Goal: Communication & Community: Share content

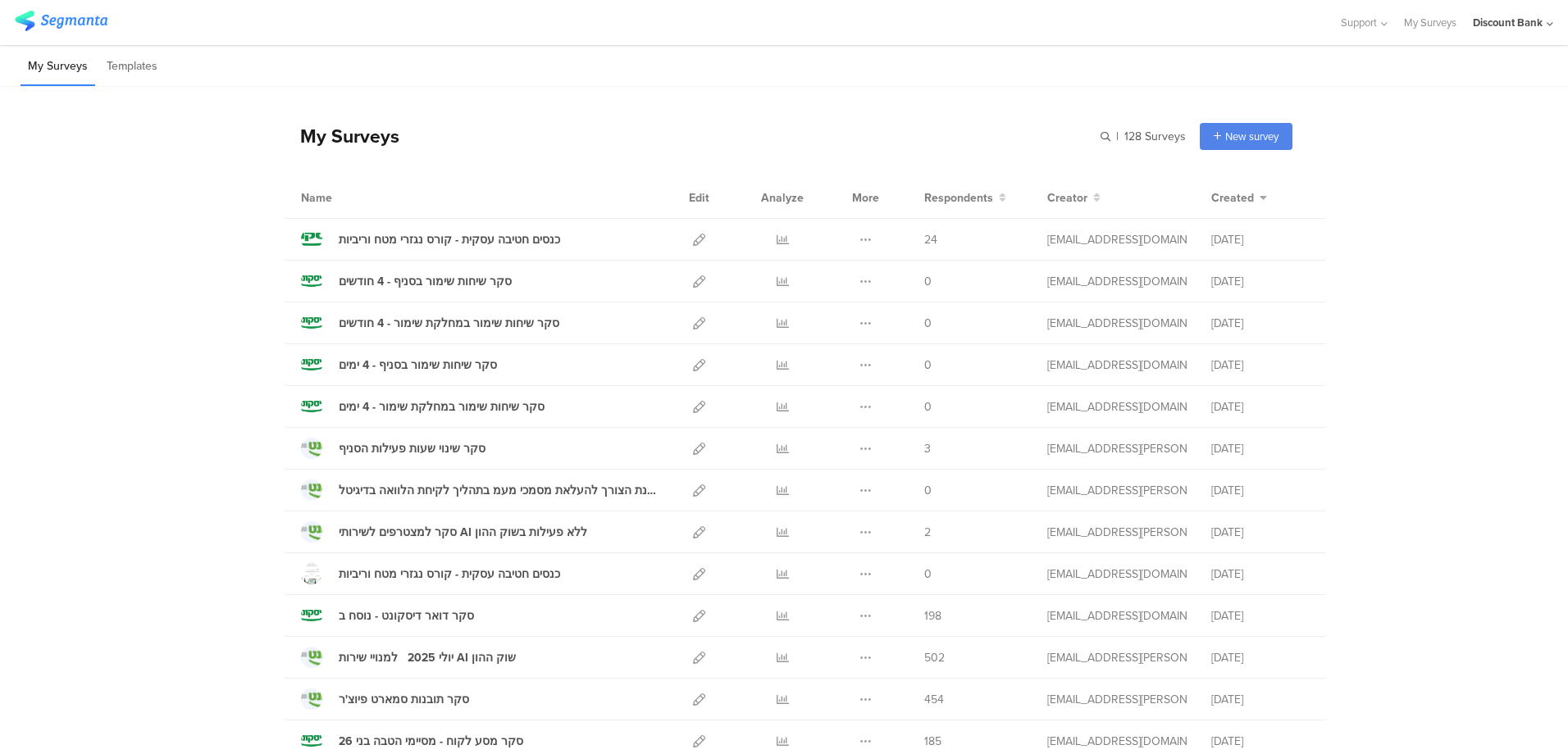
click at [776, 243] on icon at bounding box center [782, 239] width 12 height 12
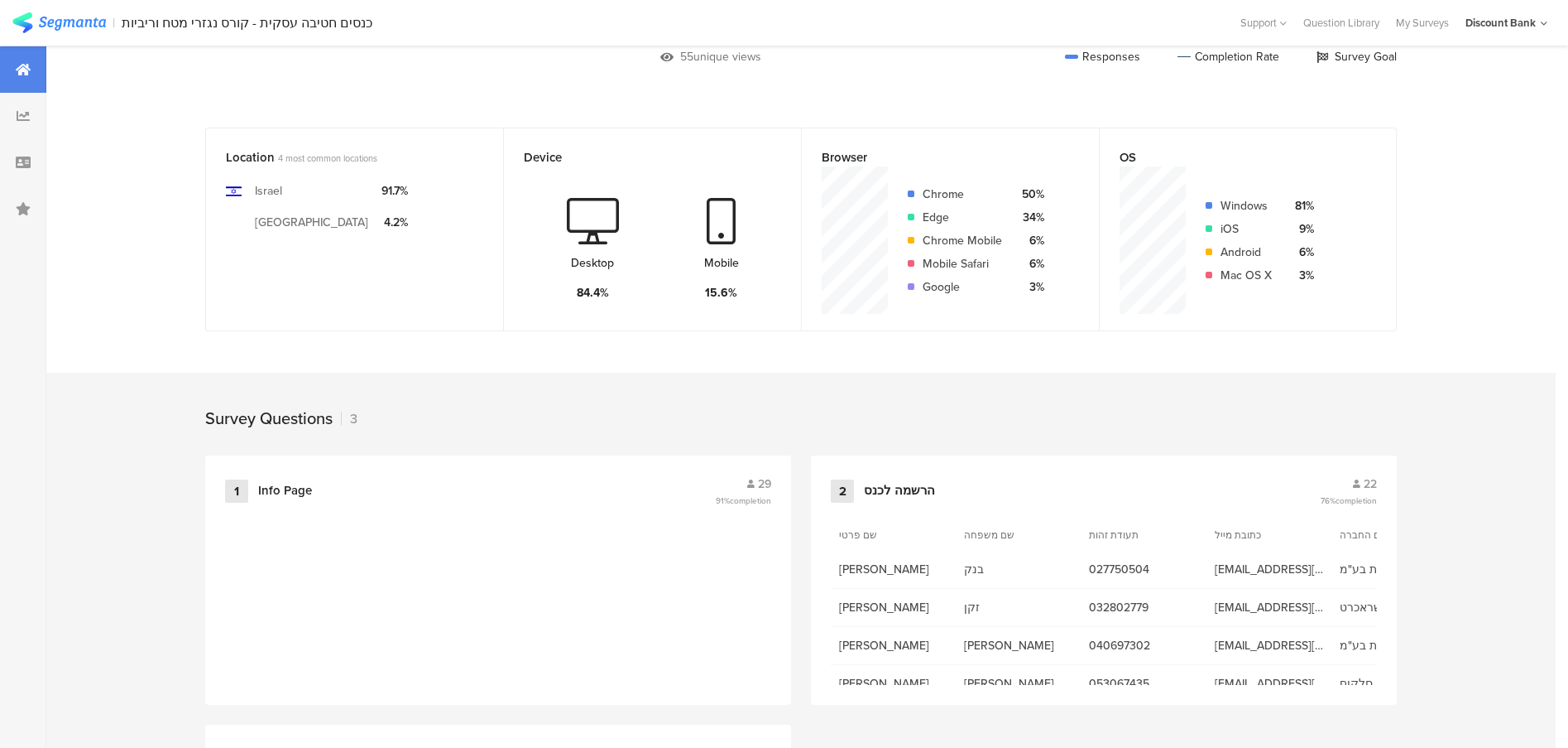
scroll to position [414, 0]
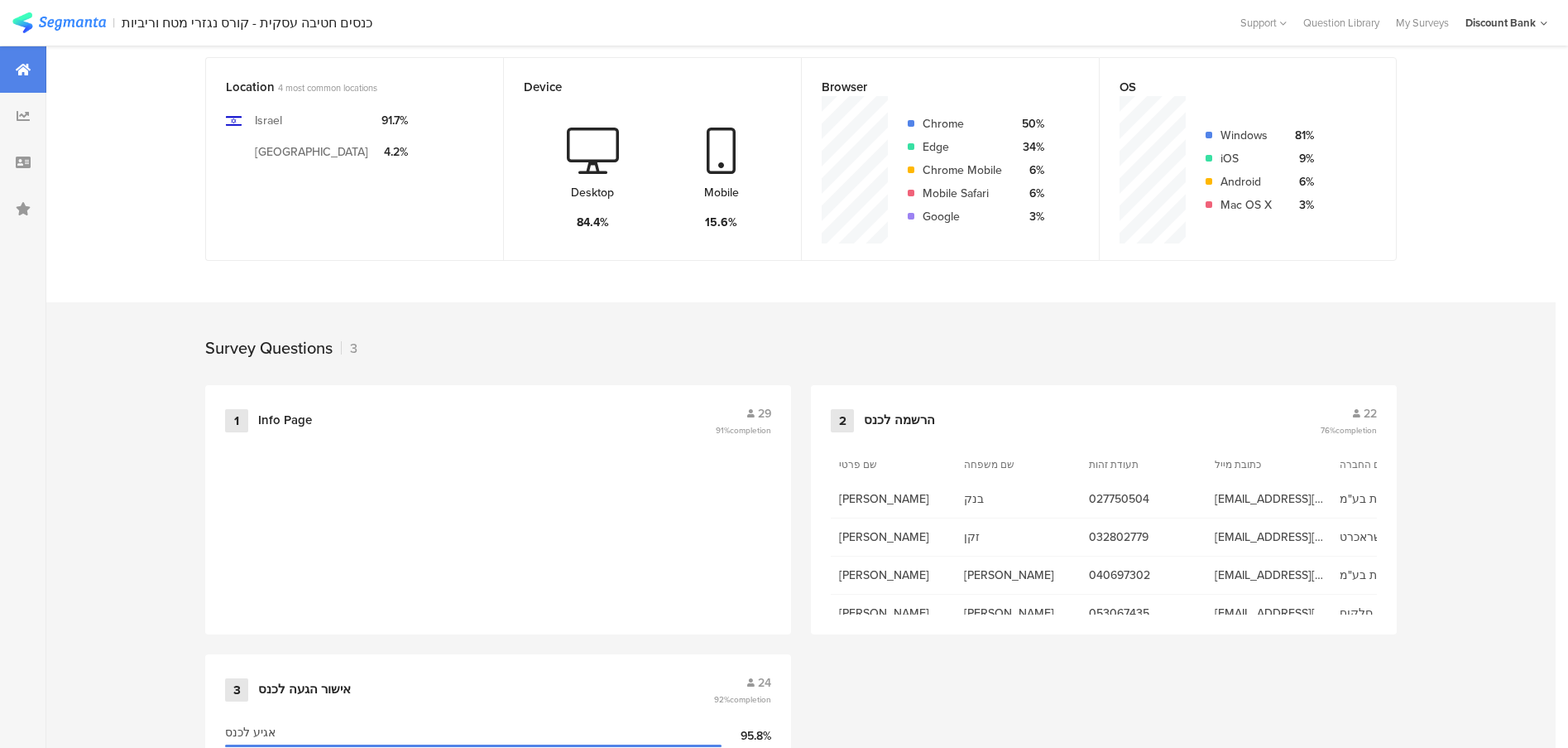
click at [1361, 416] on div "22" at bounding box center [1349, 414] width 56 height 17
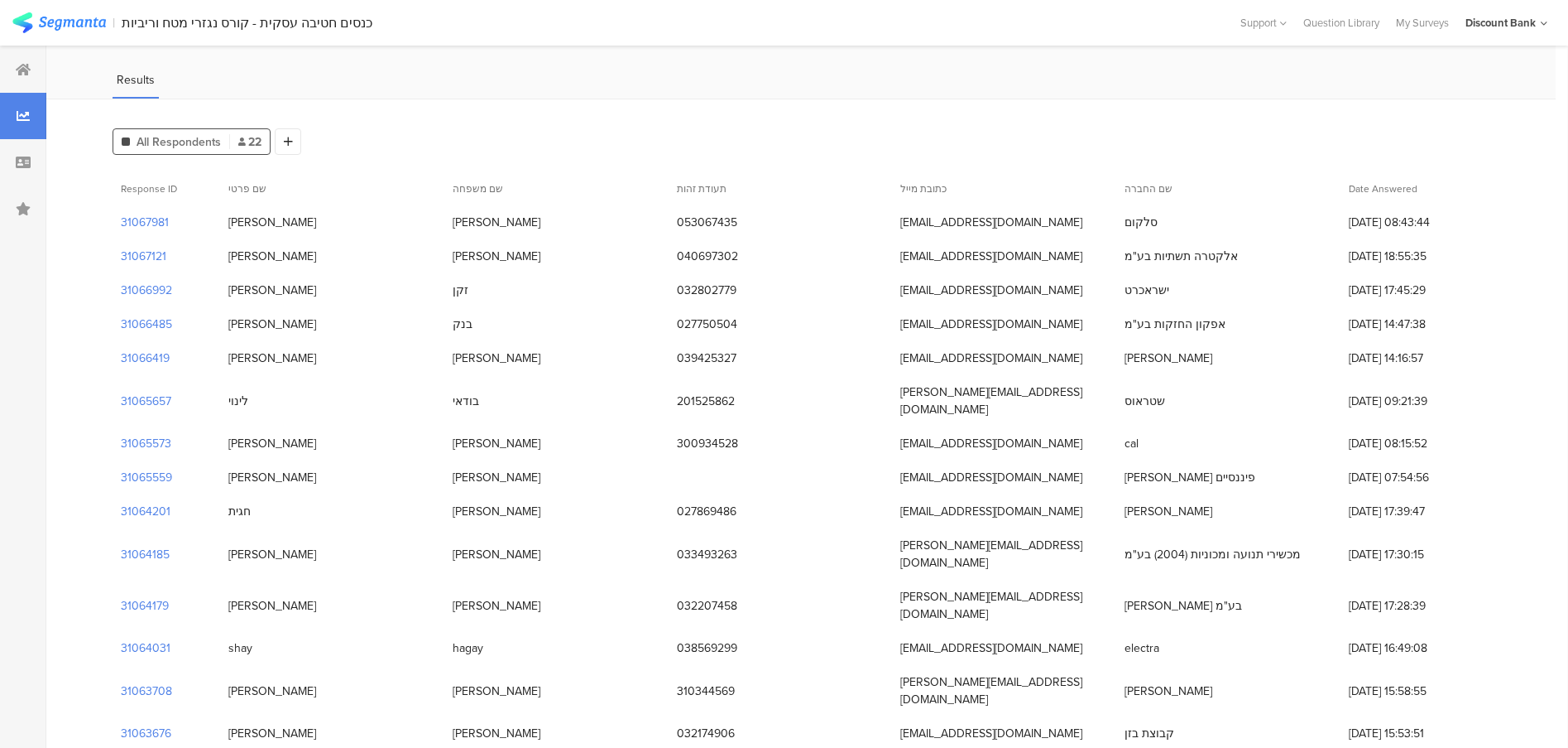
scroll to position [248, 0]
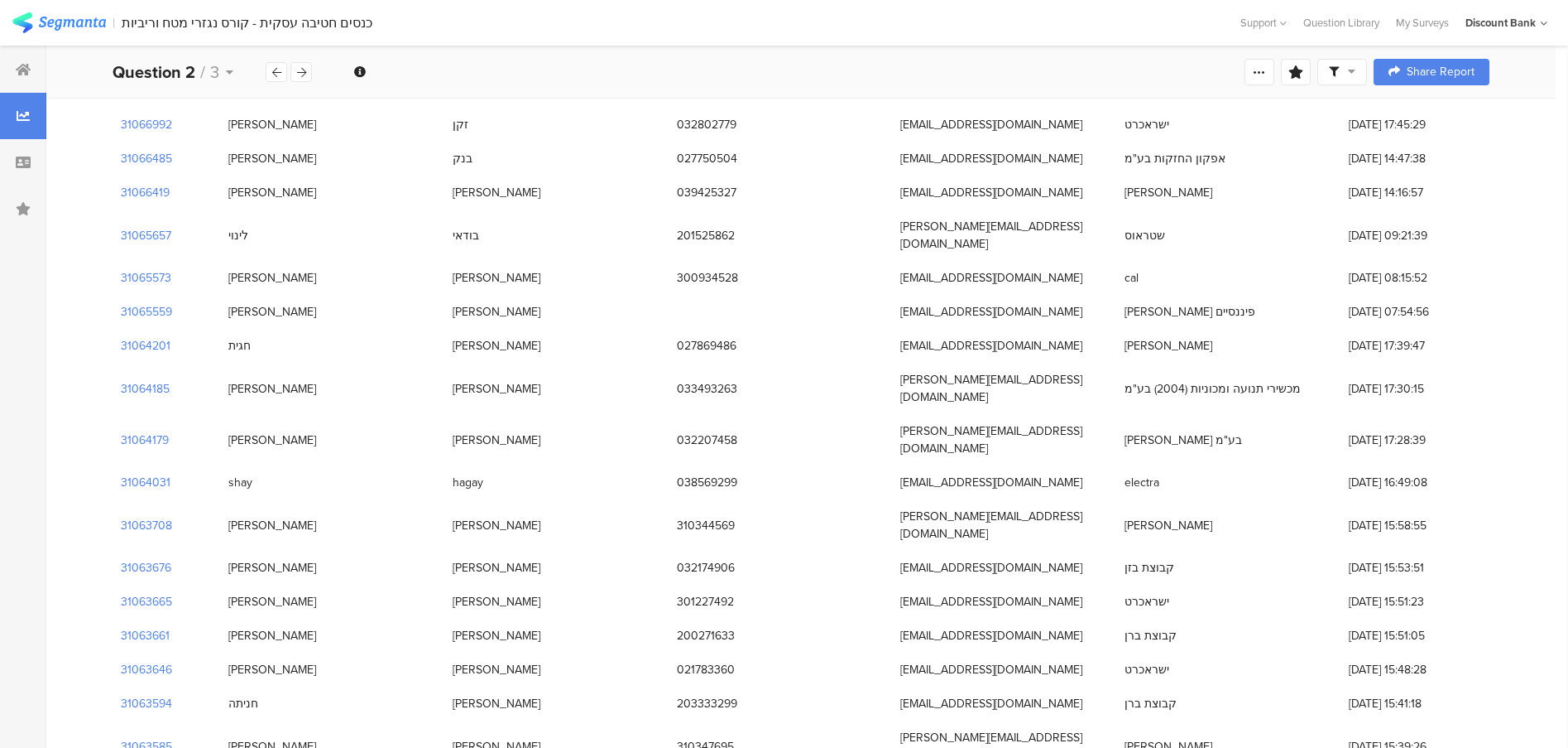
click at [1433, 72] on span "Share Report" at bounding box center [1440, 72] width 68 height 12
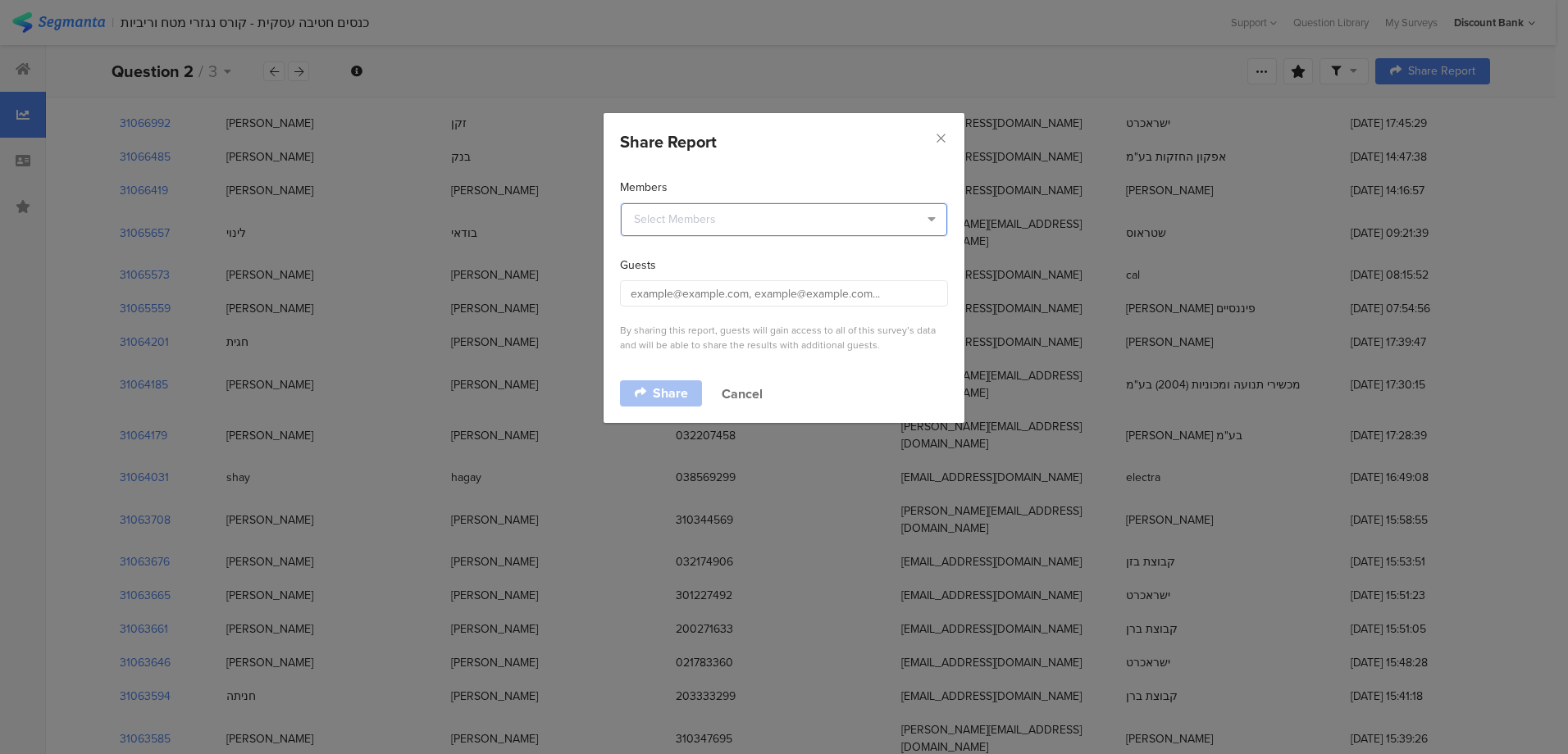
click at [752, 203] on input "dialog" at bounding box center [783, 219] width 326 height 33
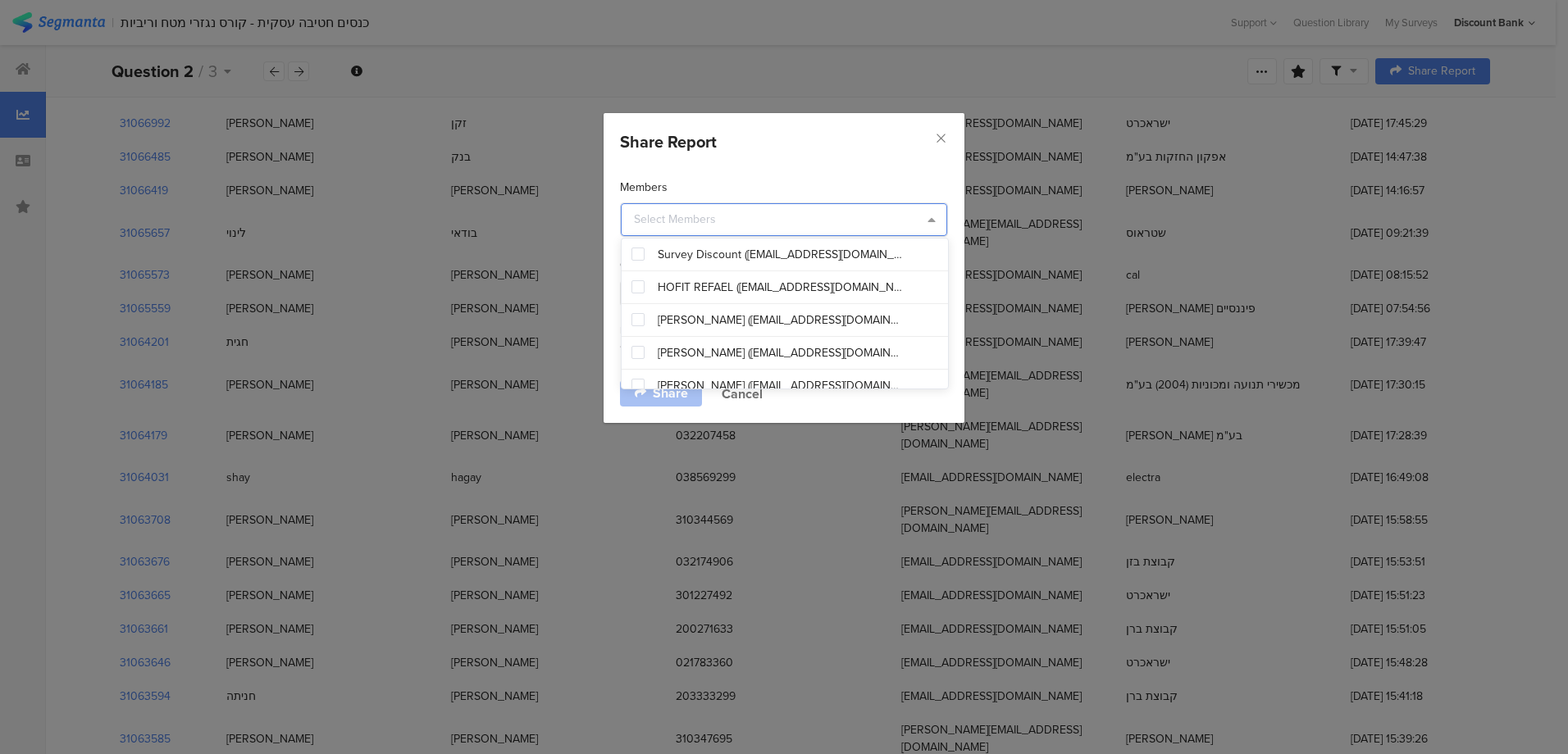
click at [750, 217] on input "dialog" at bounding box center [783, 219] width 326 height 33
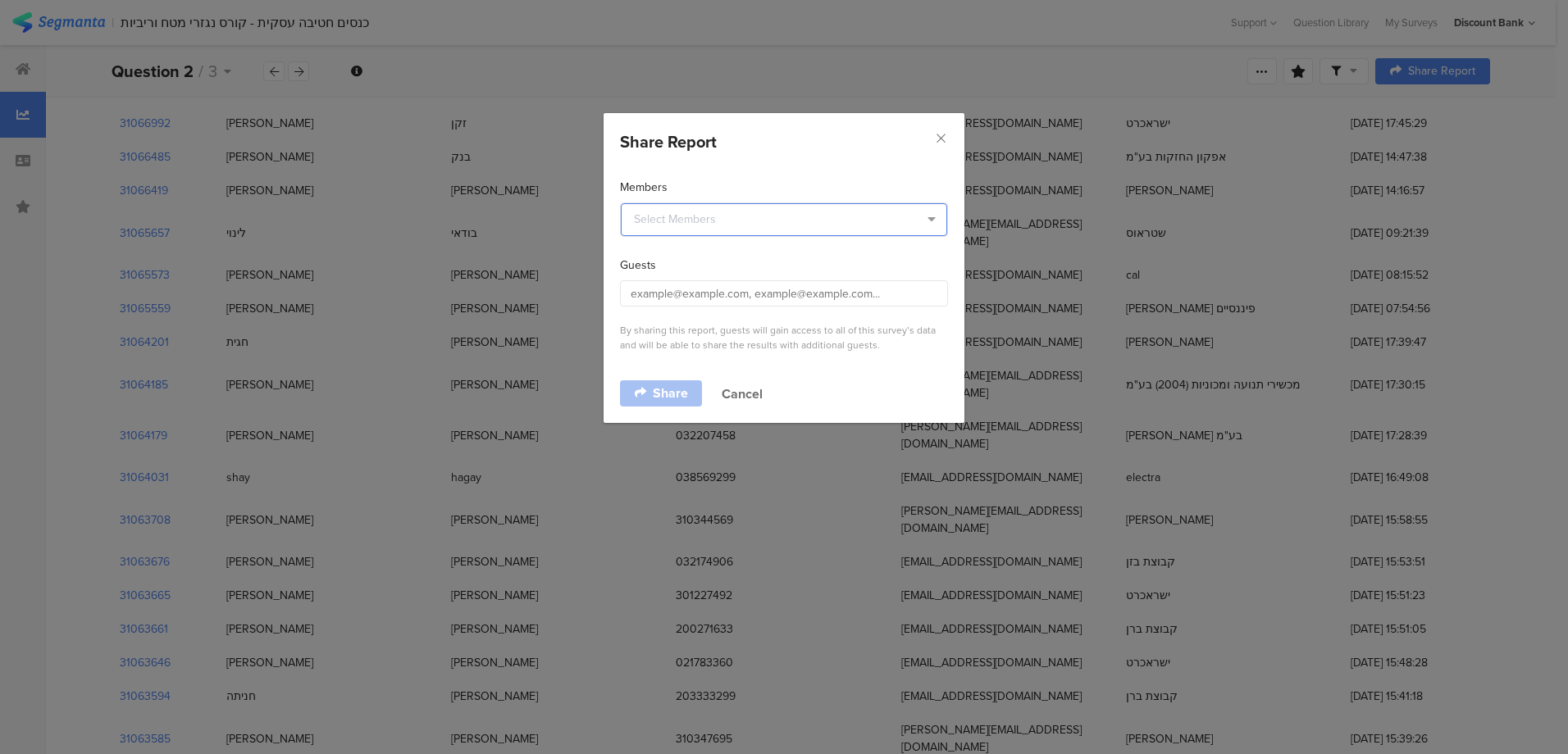
click at [863, 207] on input "dialog" at bounding box center [783, 219] width 326 height 33
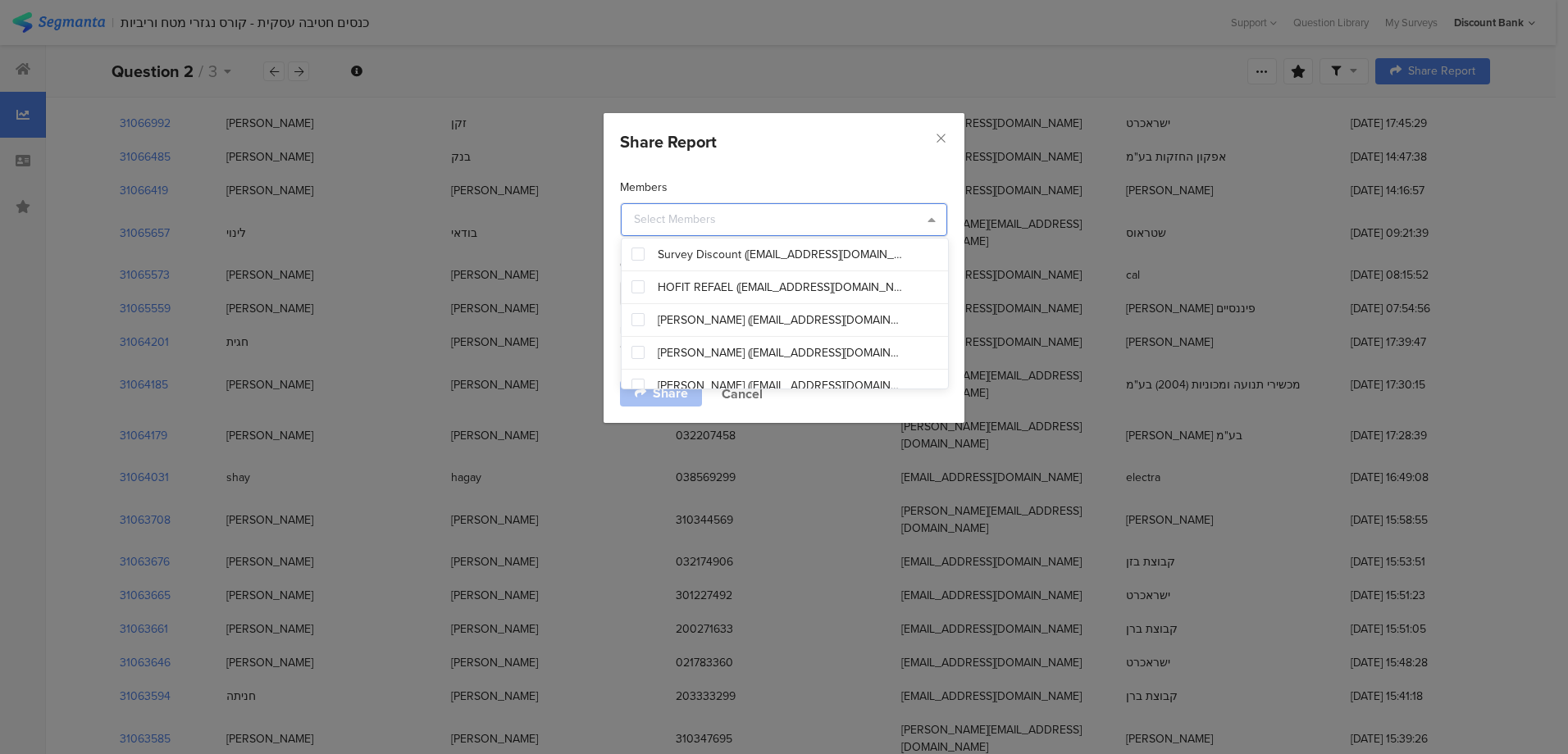
click at [855, 221] on input "dialog" at bounding box center [783, 219] width 326 height 33
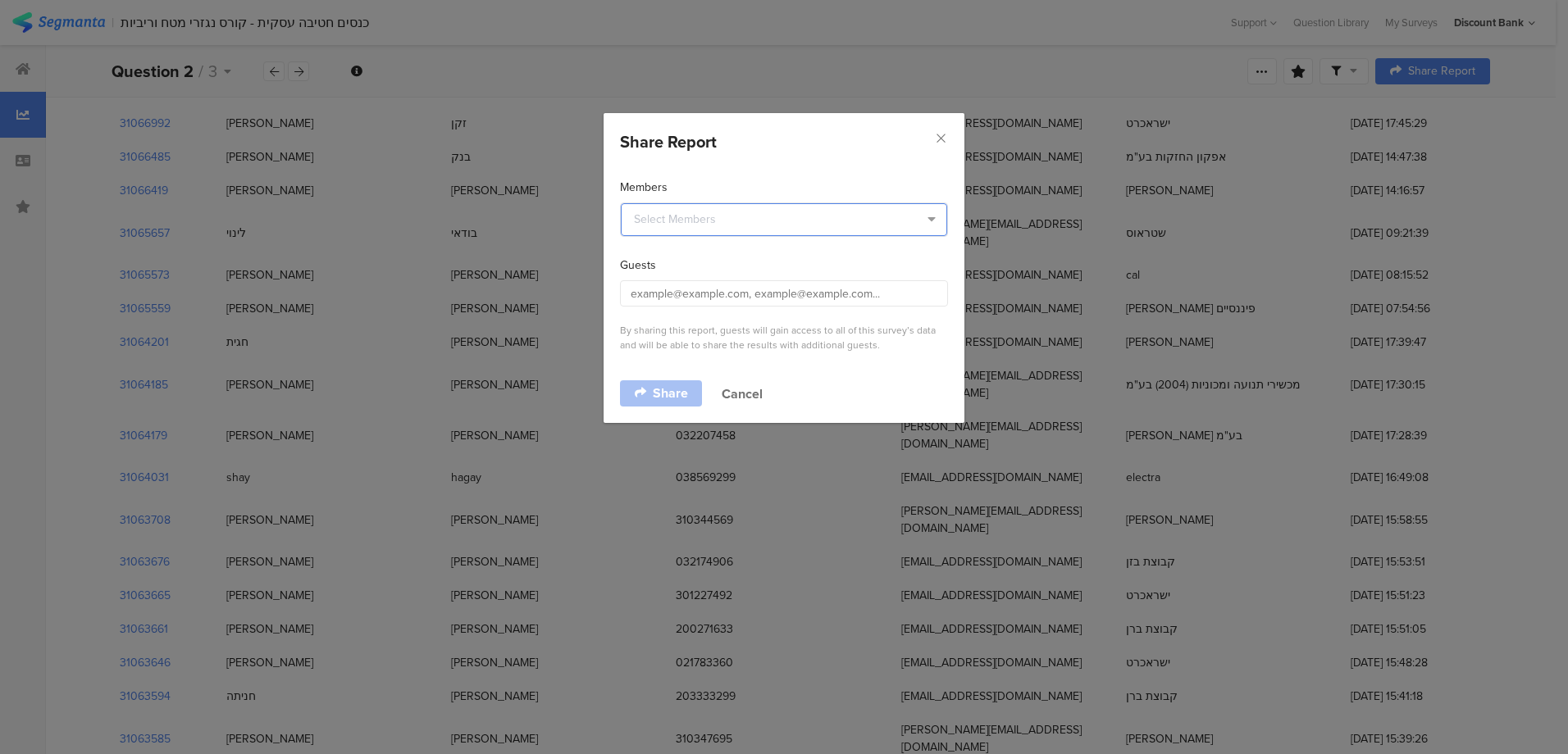
click at [855, 221] on input "dialog" at bounding box center [783, 219] width 326 height 33
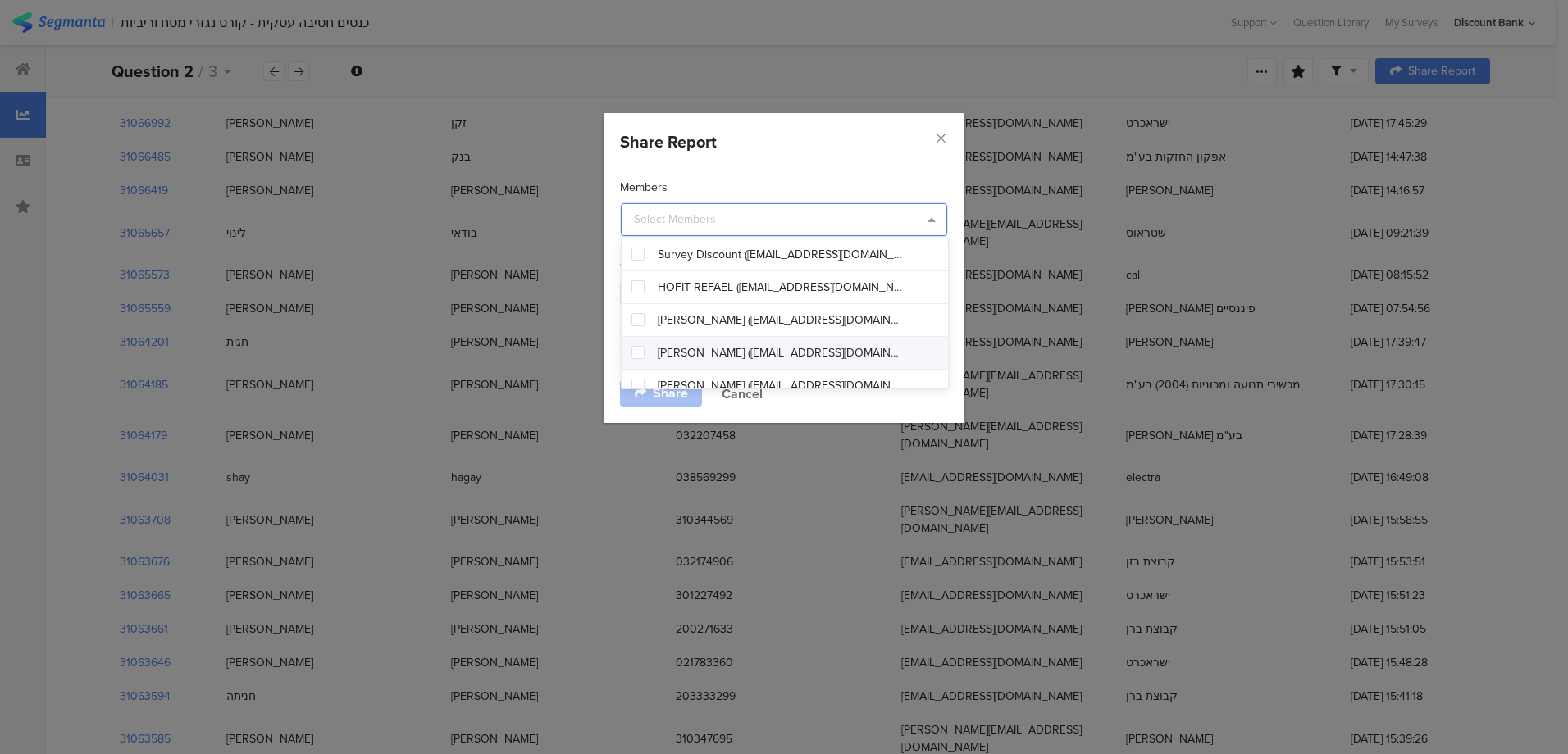
click at [823, 357] on span "Anat Gilad (anat.gilad@dbank.co.il)" at bounding box center [780, 353] width 246 height 16
click at [761, 184] on div "Members" at bounding box center [784, 188] width 328 height 17
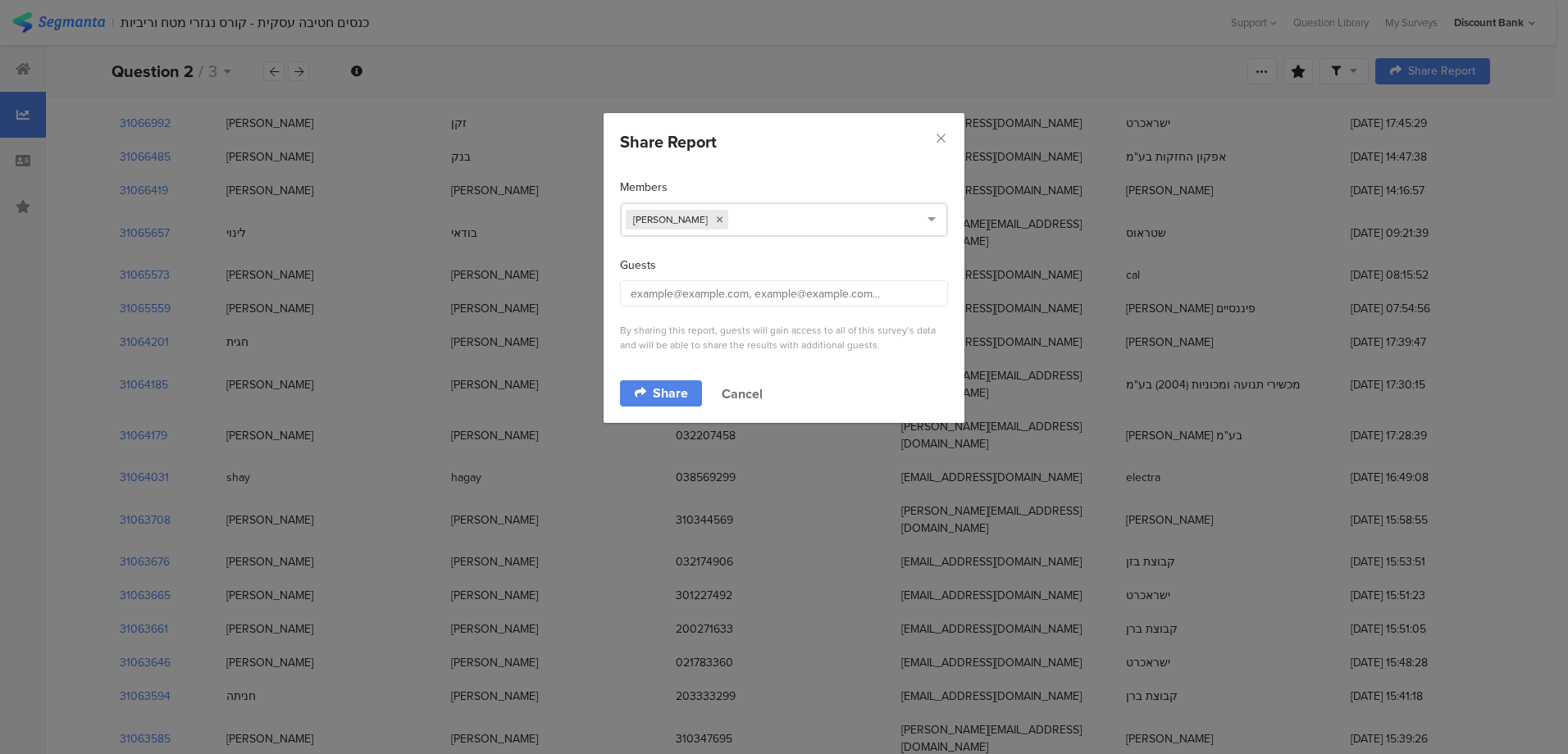
click at [675, 387] on span "Share" at bounding box center [670, 393] width 35 height 13
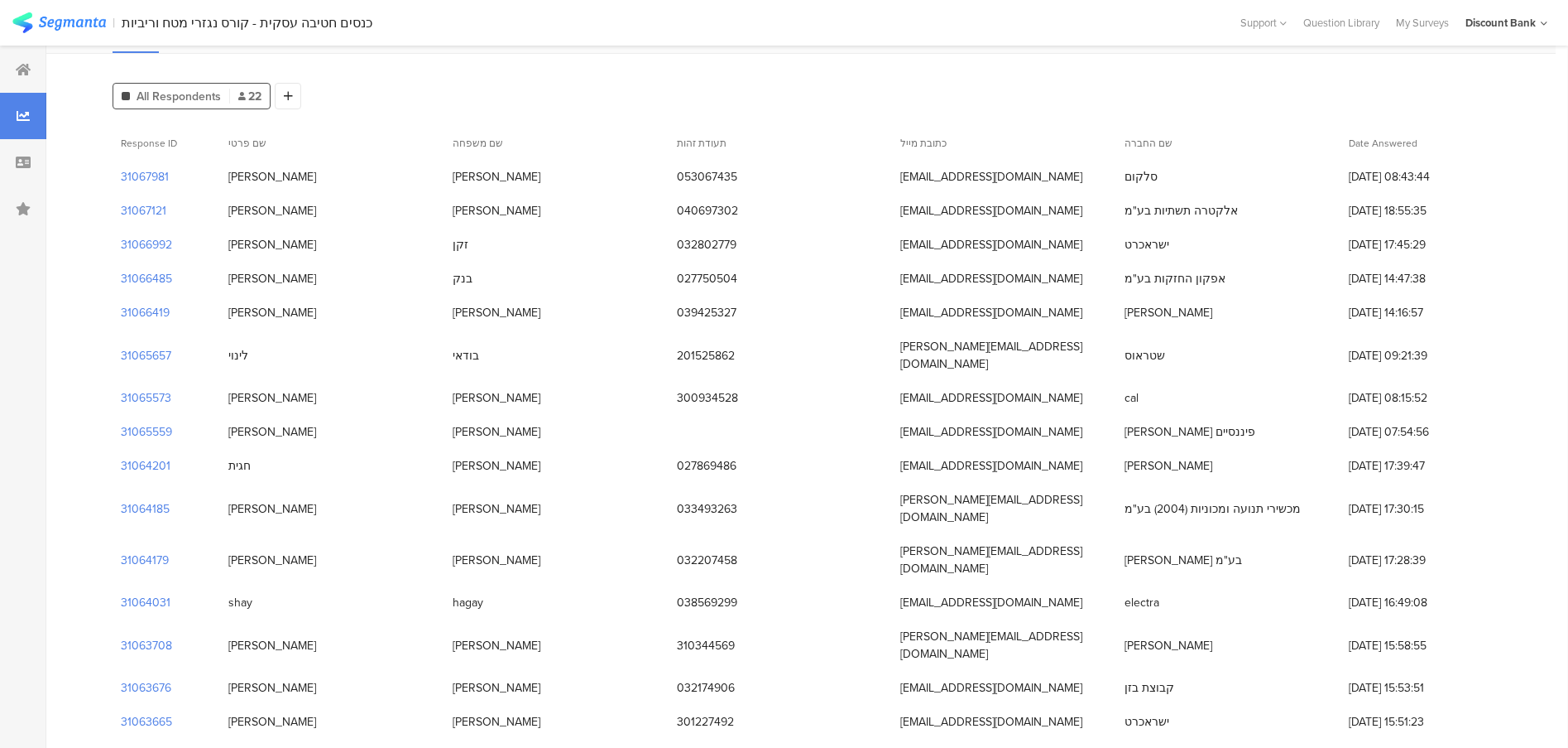
scroll to position [0, 0]
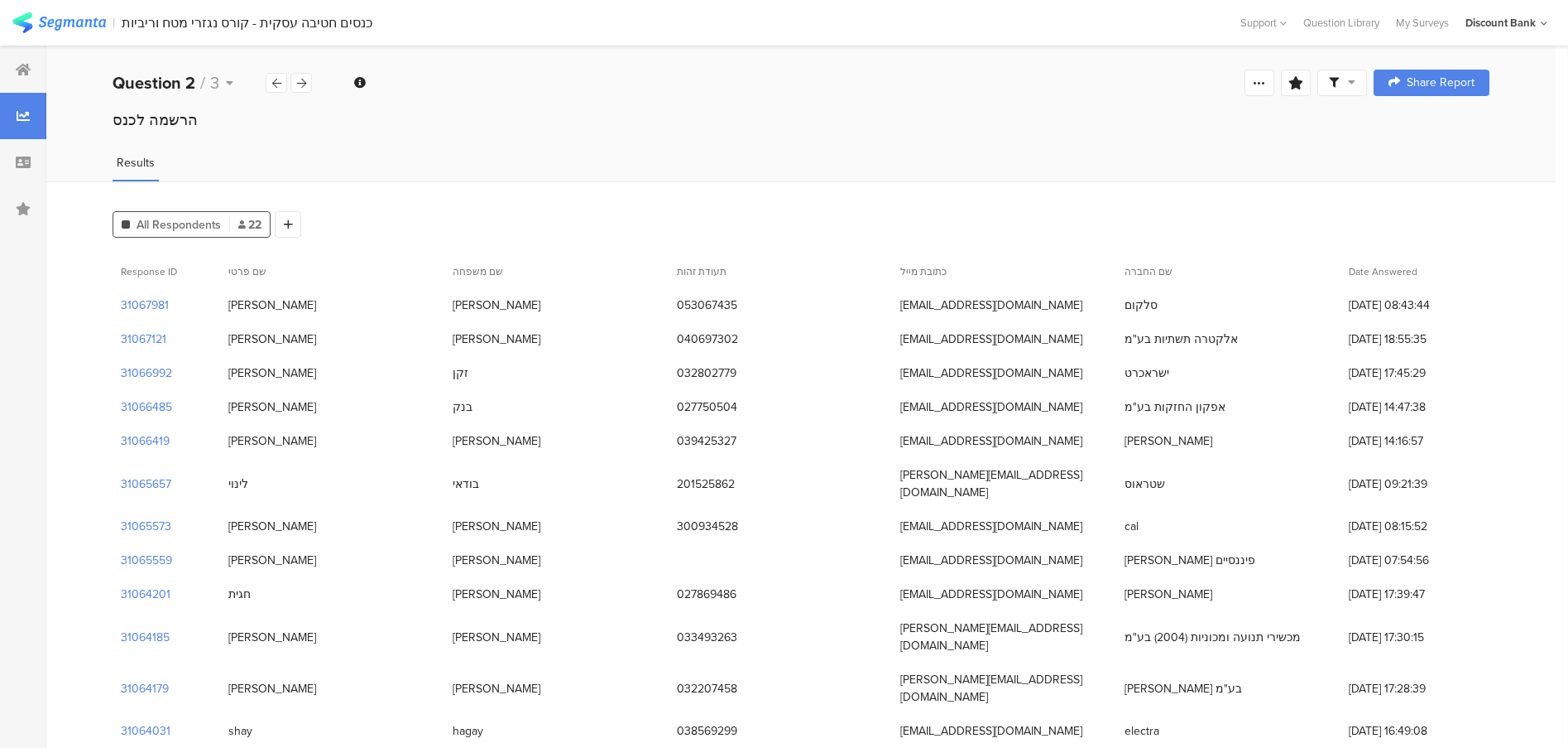
click at [1262, 84] on div at bounding box center [1259, 82] width 30 height 26
click at [1193, 261] on section "Export Results" at bounding box center [1155, 251] width 265 height 37
click at [1107, 260] on section "Export Results" at bounding box center [1155, 251] width 265 height 37
click at [1084, 246] on span "Export Results" at bounding box center [1095, 250] width 74 height 17
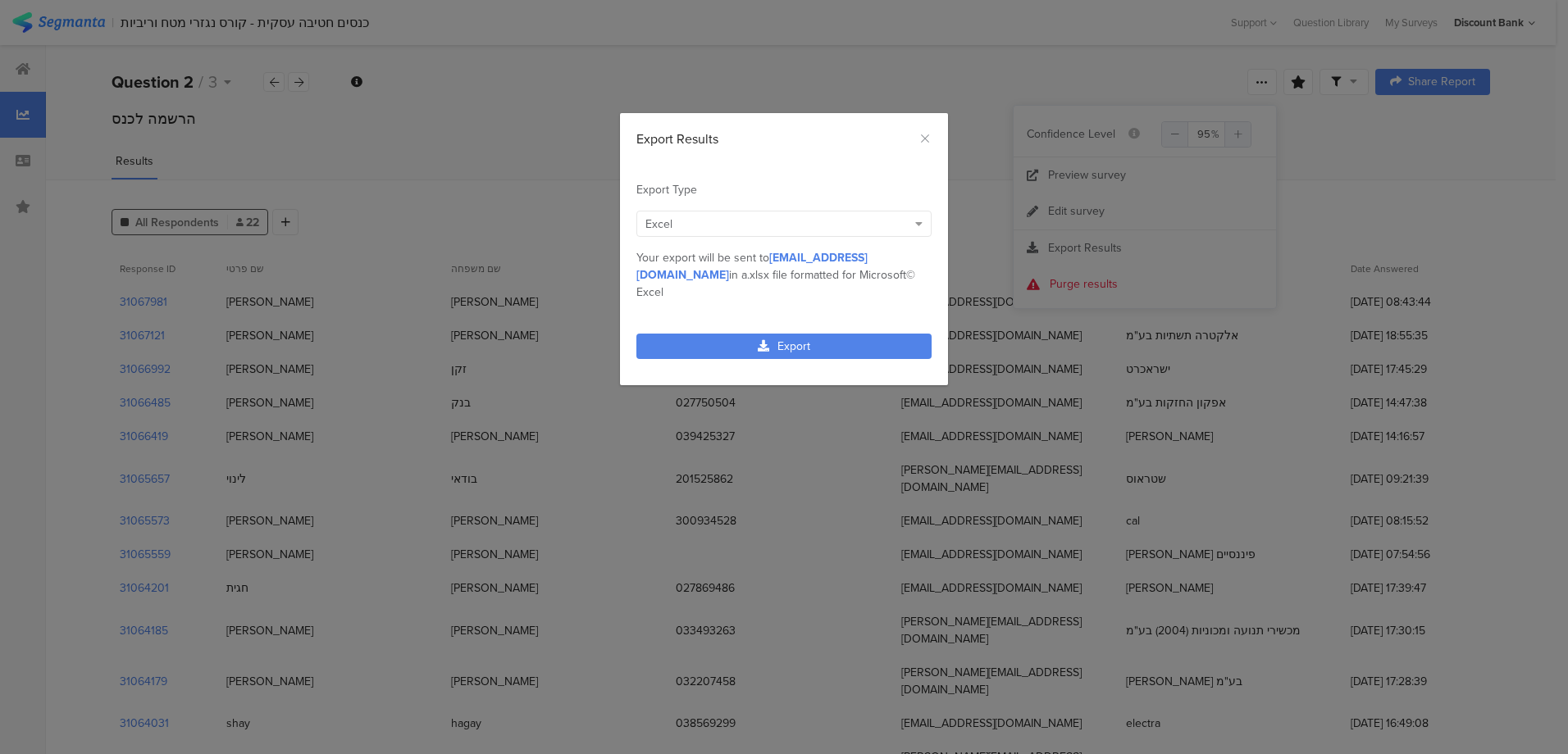
click at [841, 334] on link "Export" at bounding box center [784, 346] width 295 height 26
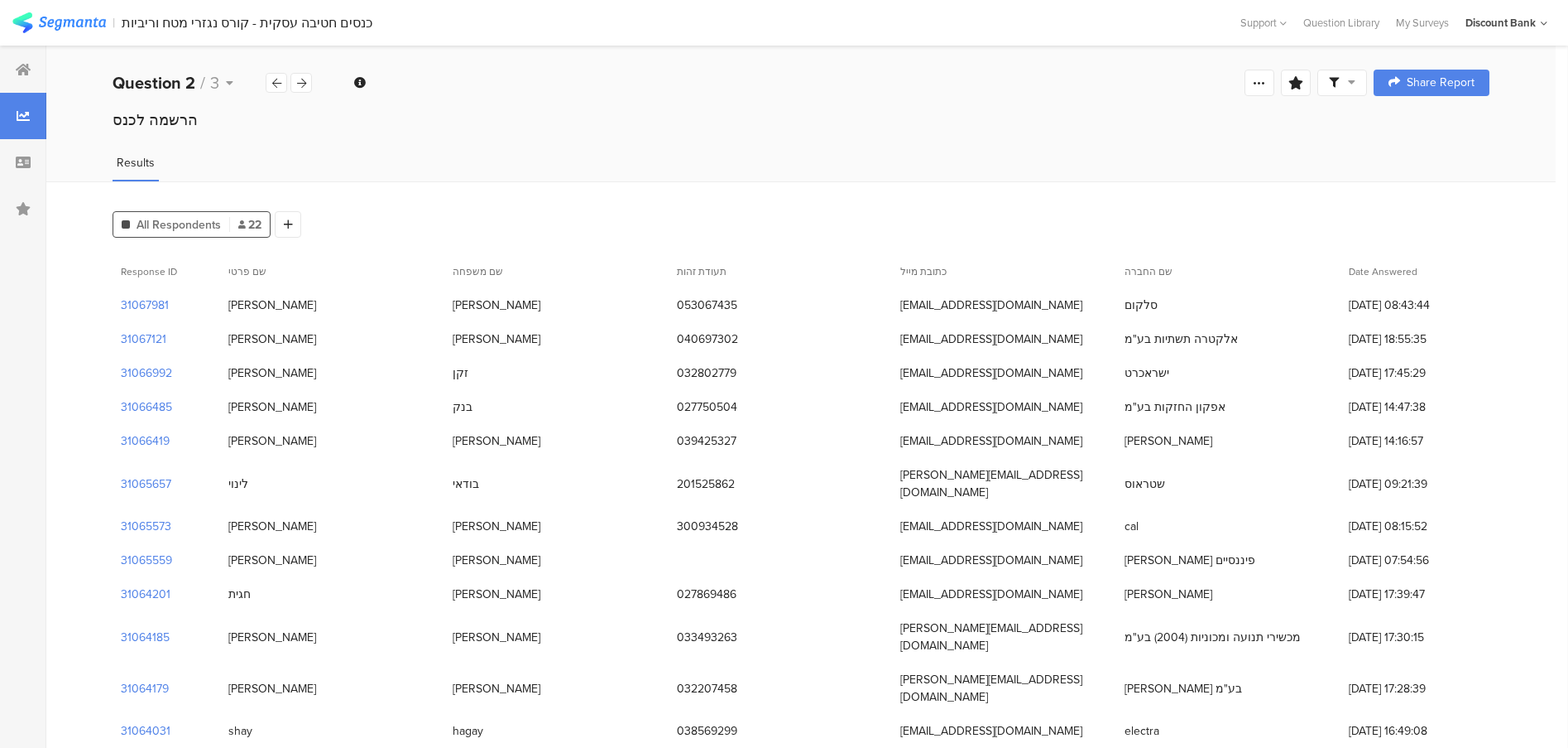
click at [26, 75] on icon at bounding box center [22, 70] width 14 height 14
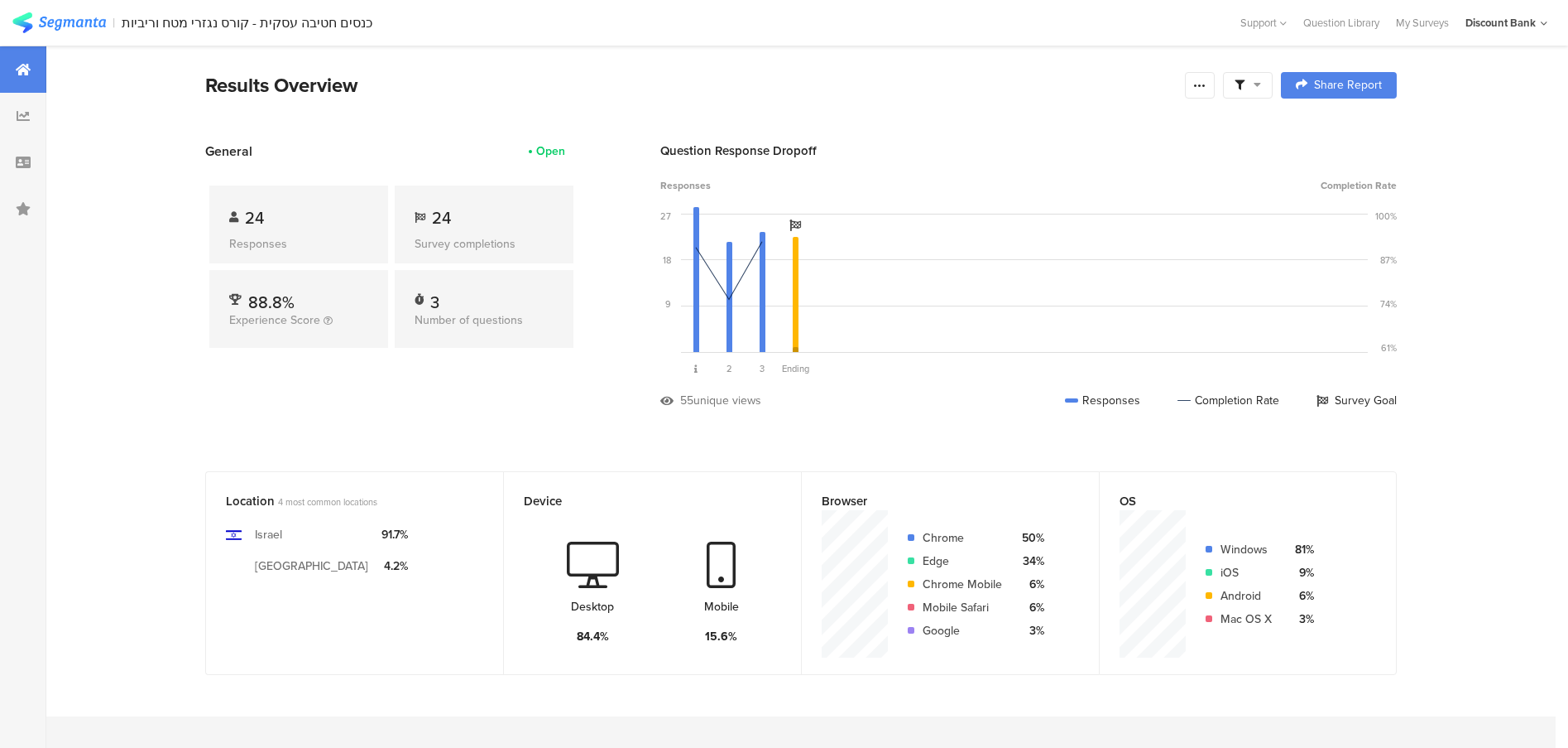
click at [81, 27] on img at bounding box center [59, 22] width 94 height 20
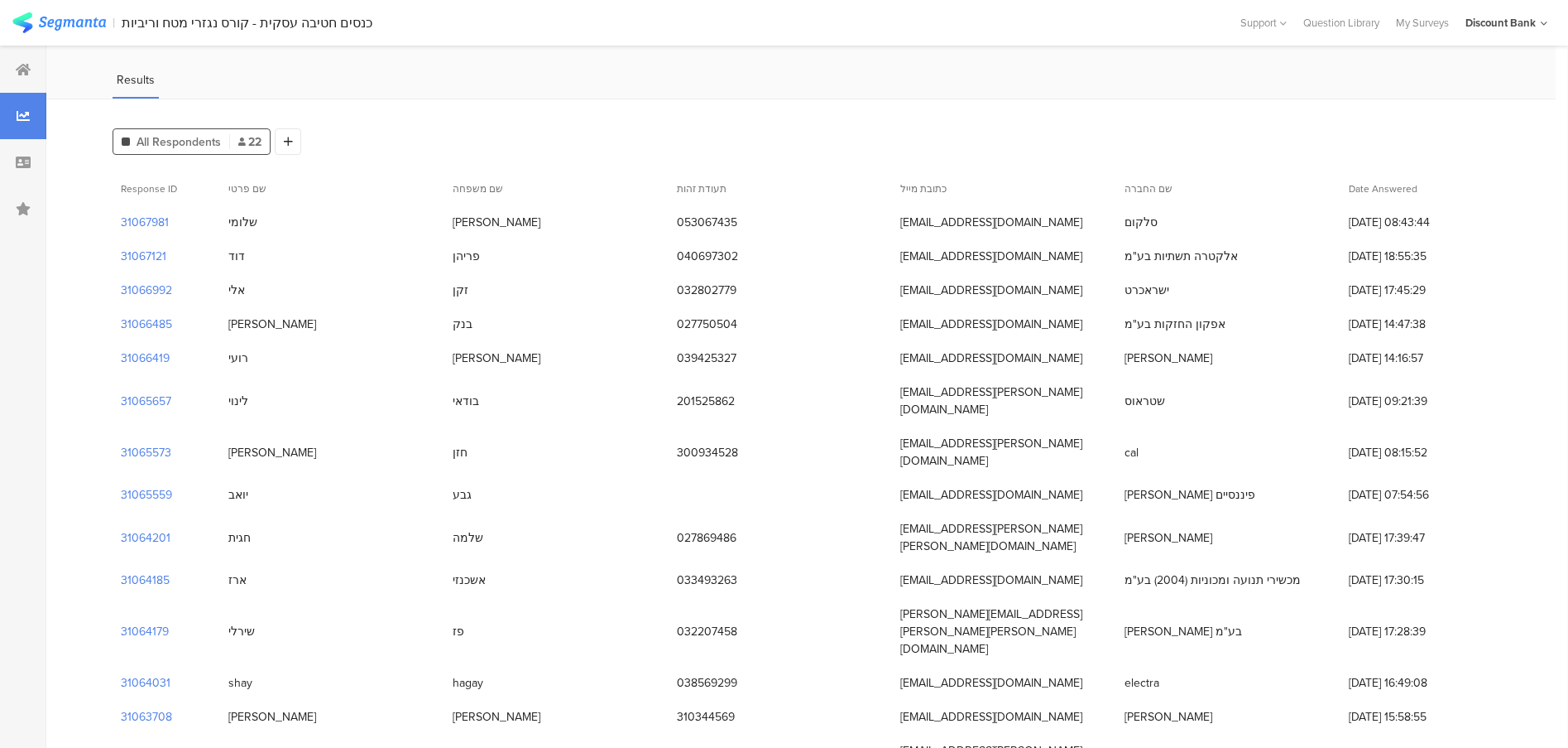
scroll to position [101, 0]
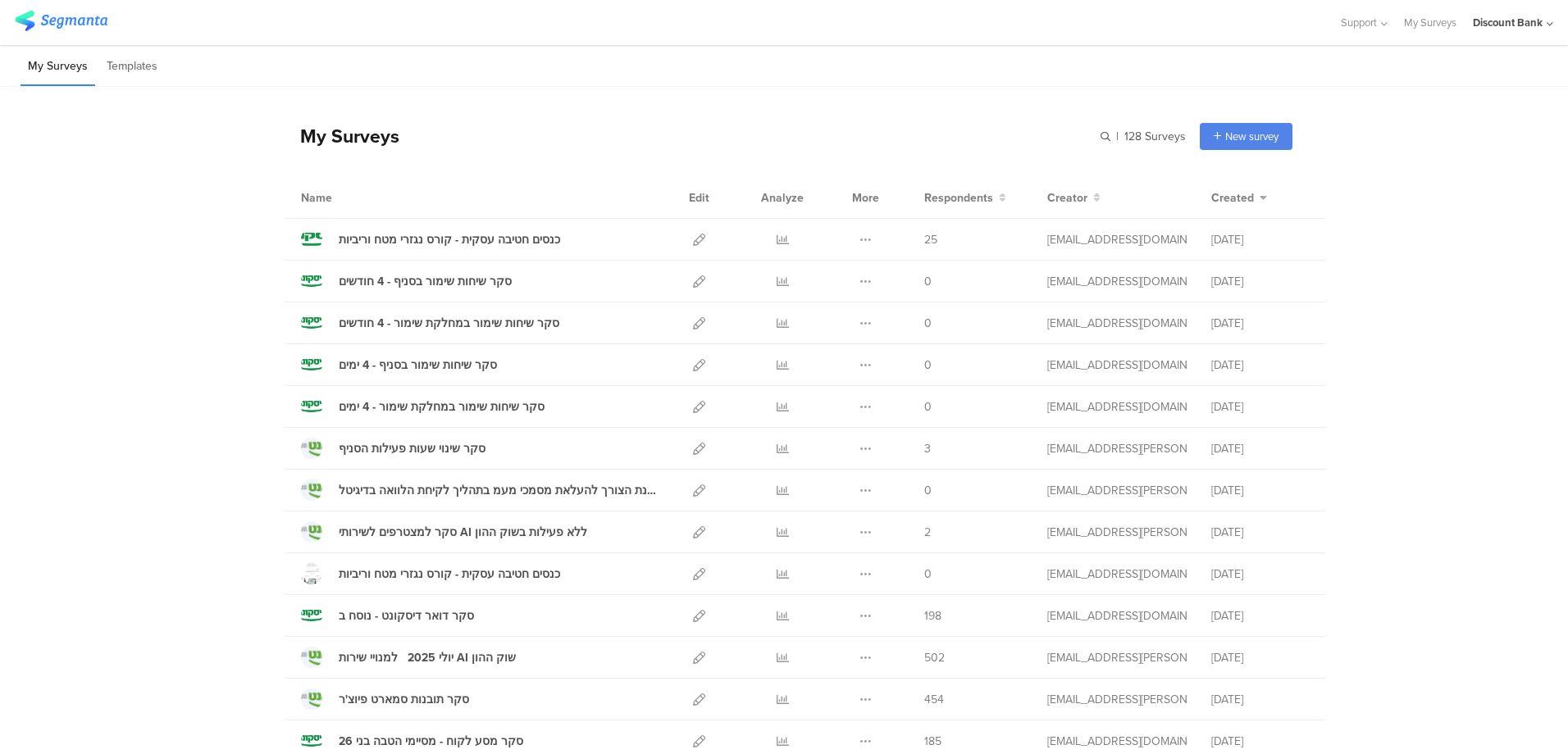
click at [778, 236] on icon at bounding box center [782, 239] width 12 height 12
click at [849, 237] on div "Duplicate Export Delete" at bounding box center [865, 239] width 35 height 41
click at [860, 237] on icon at bounding box center [865, 239] width 12 height 12
click at [693, 239] on icon at bounding box center [699, 239] width 12 height 12
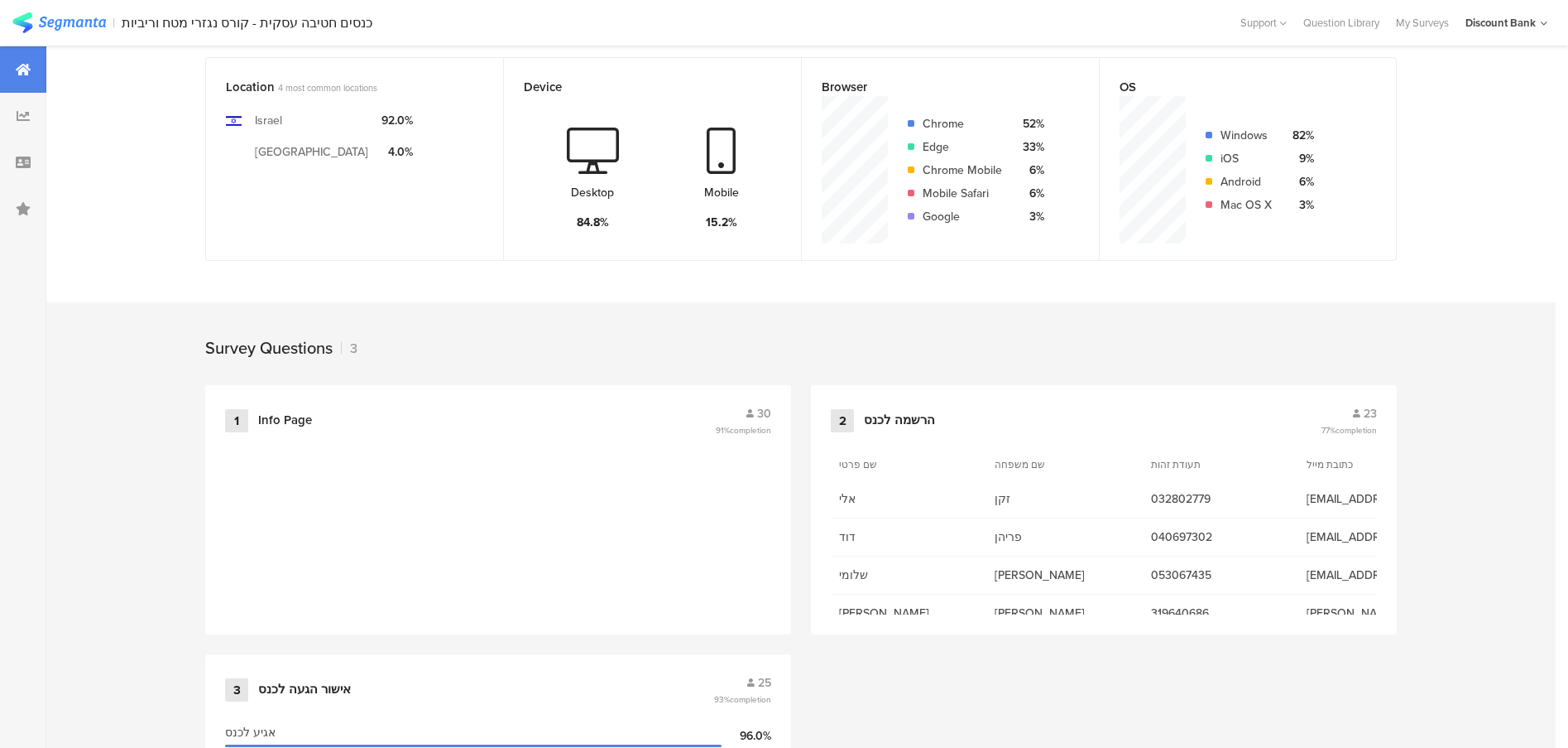
scroll to position [497, 0]
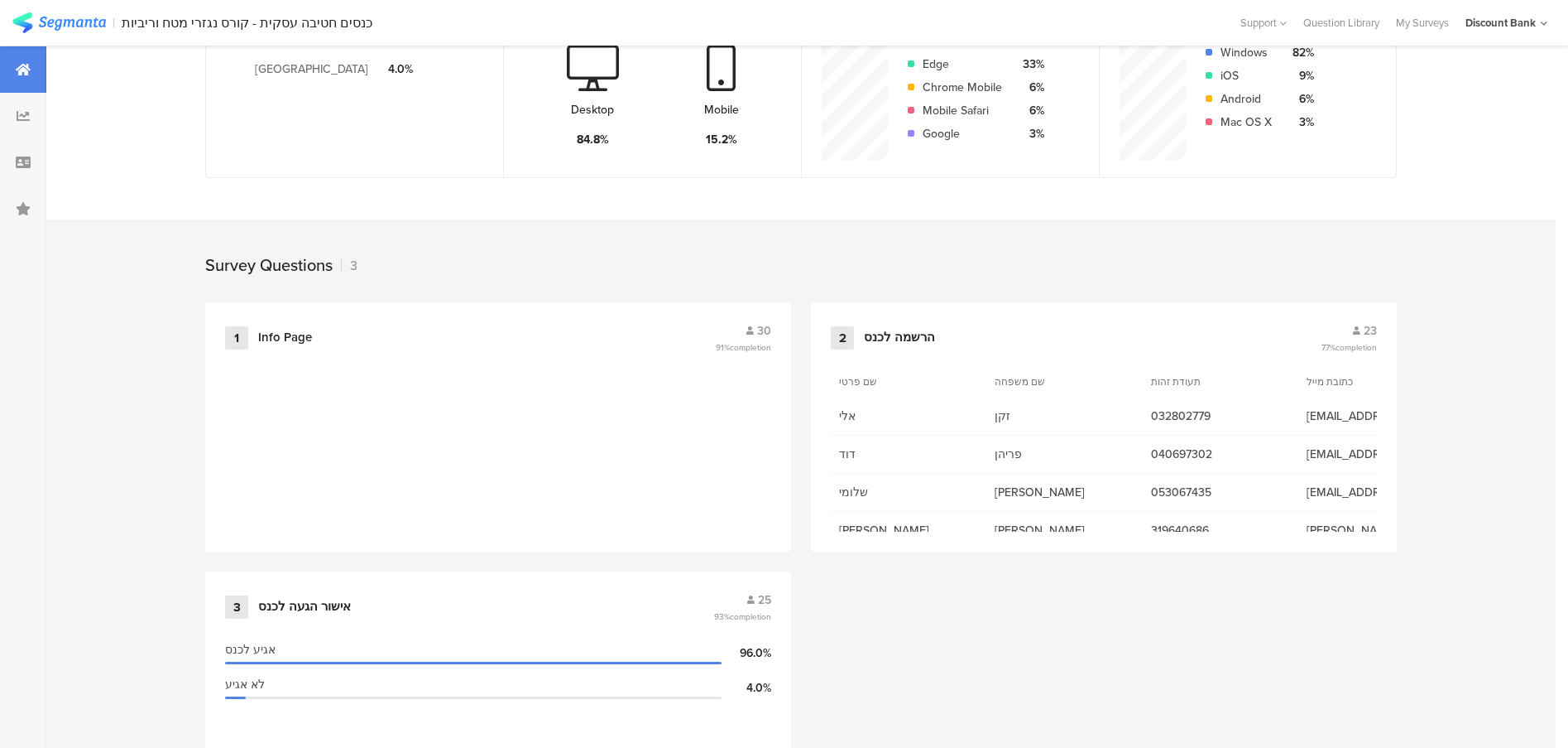
click at [940, 338] on div "הרשמה לכנס" at bounding box center [1090, 337] width 453 height 16
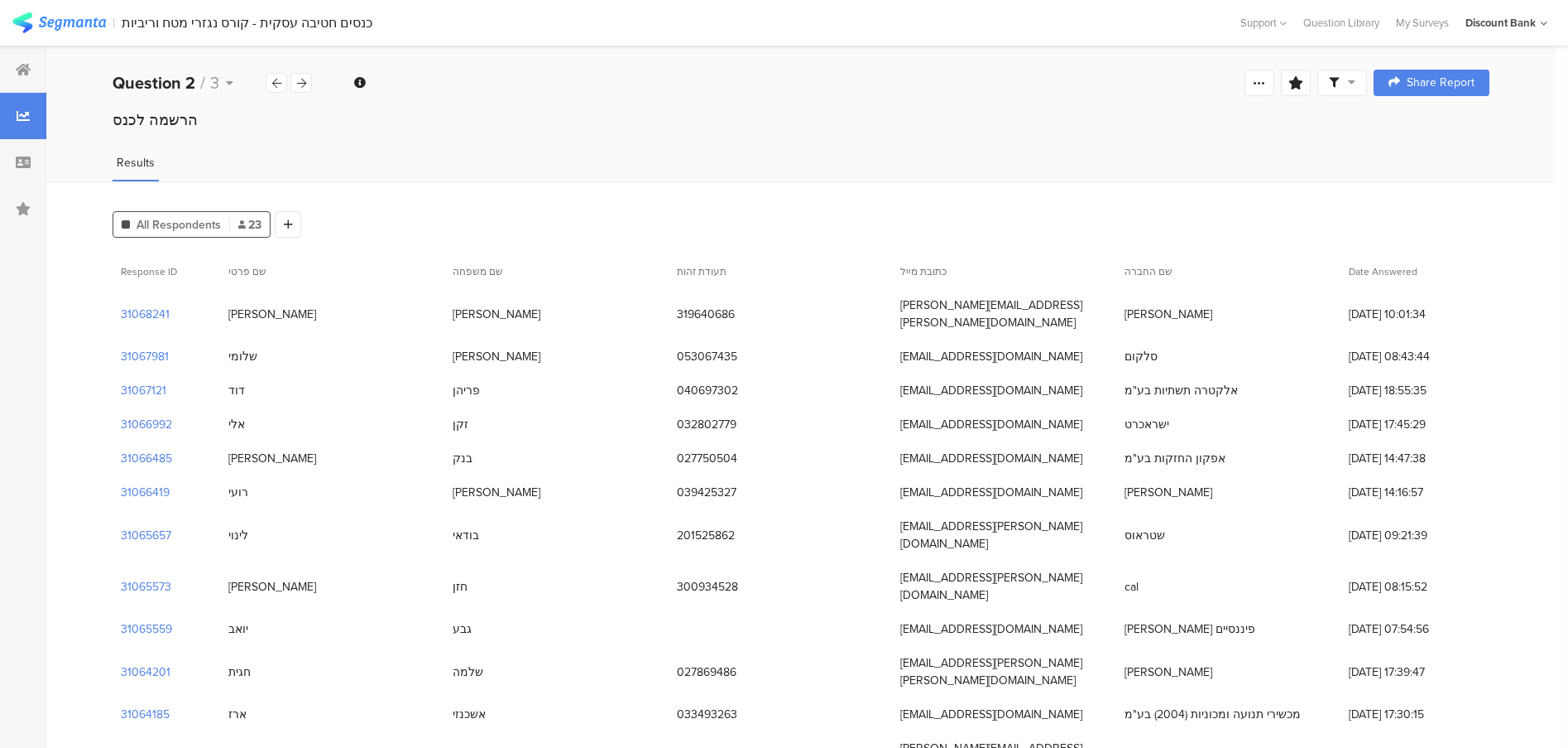
click at [504, 167] on div "Results" at bounding box center [801, 167] width 1509 height 27
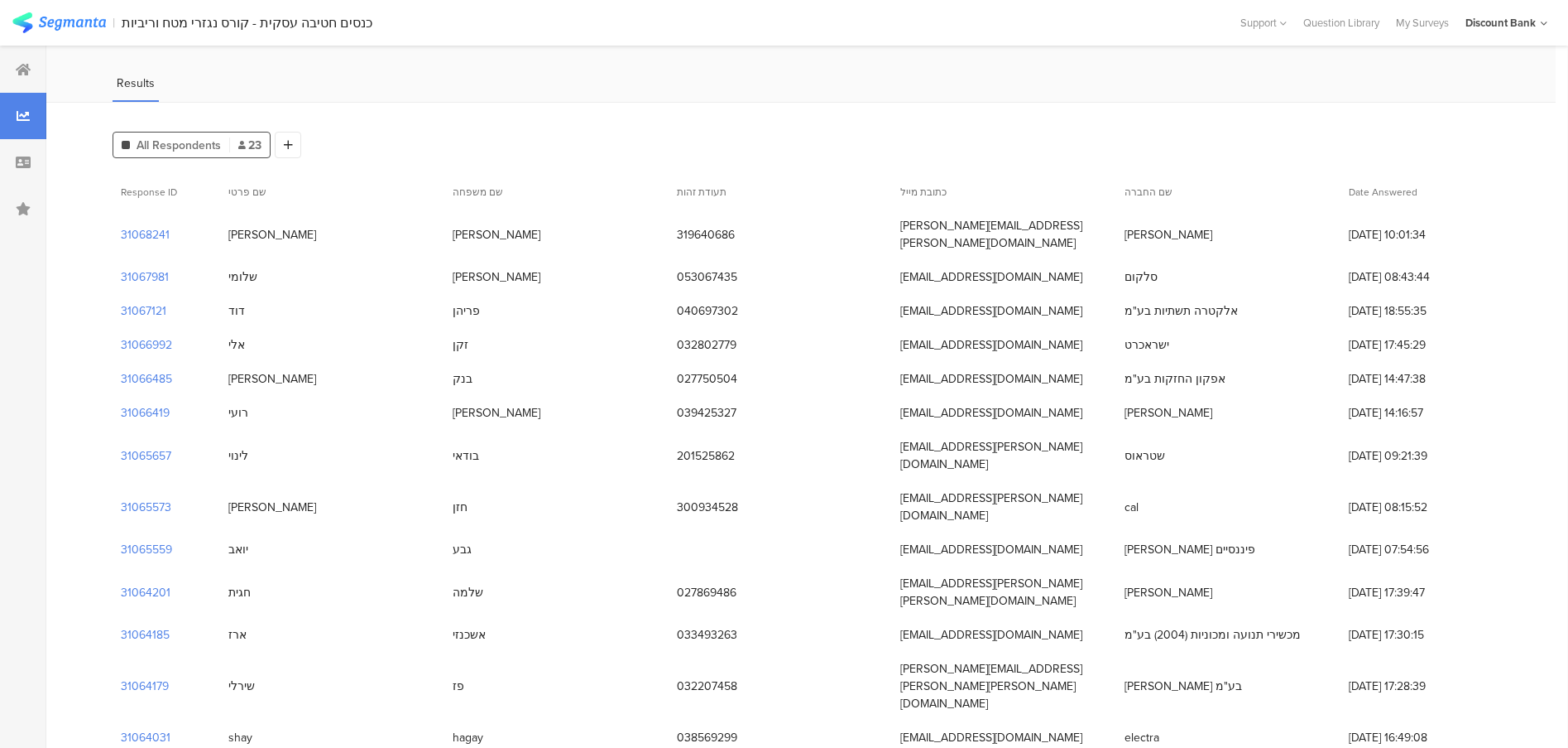
scroll to position [78, 0]
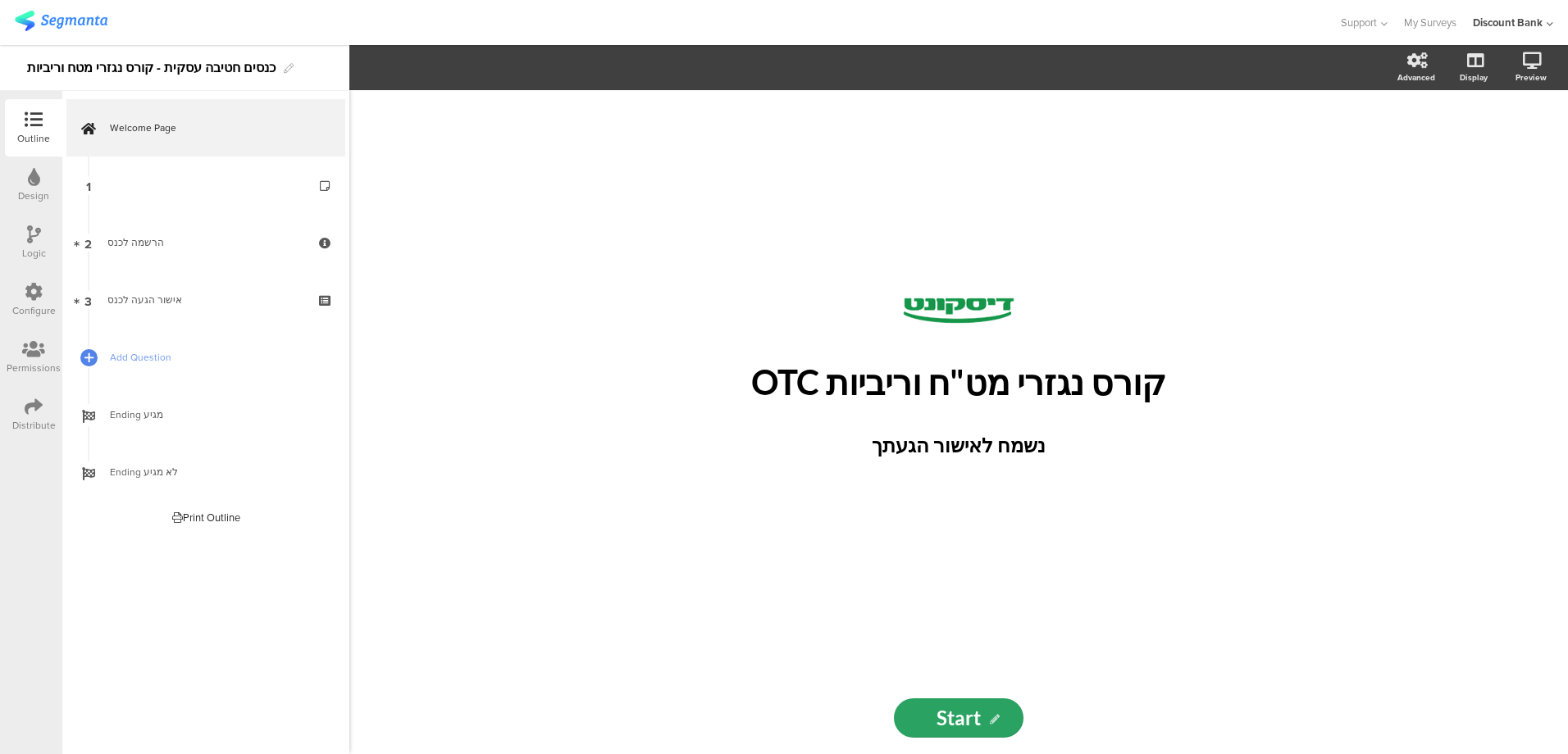
click at [28, 352] on icon at bounding box center [34, 349] width 23 height 18
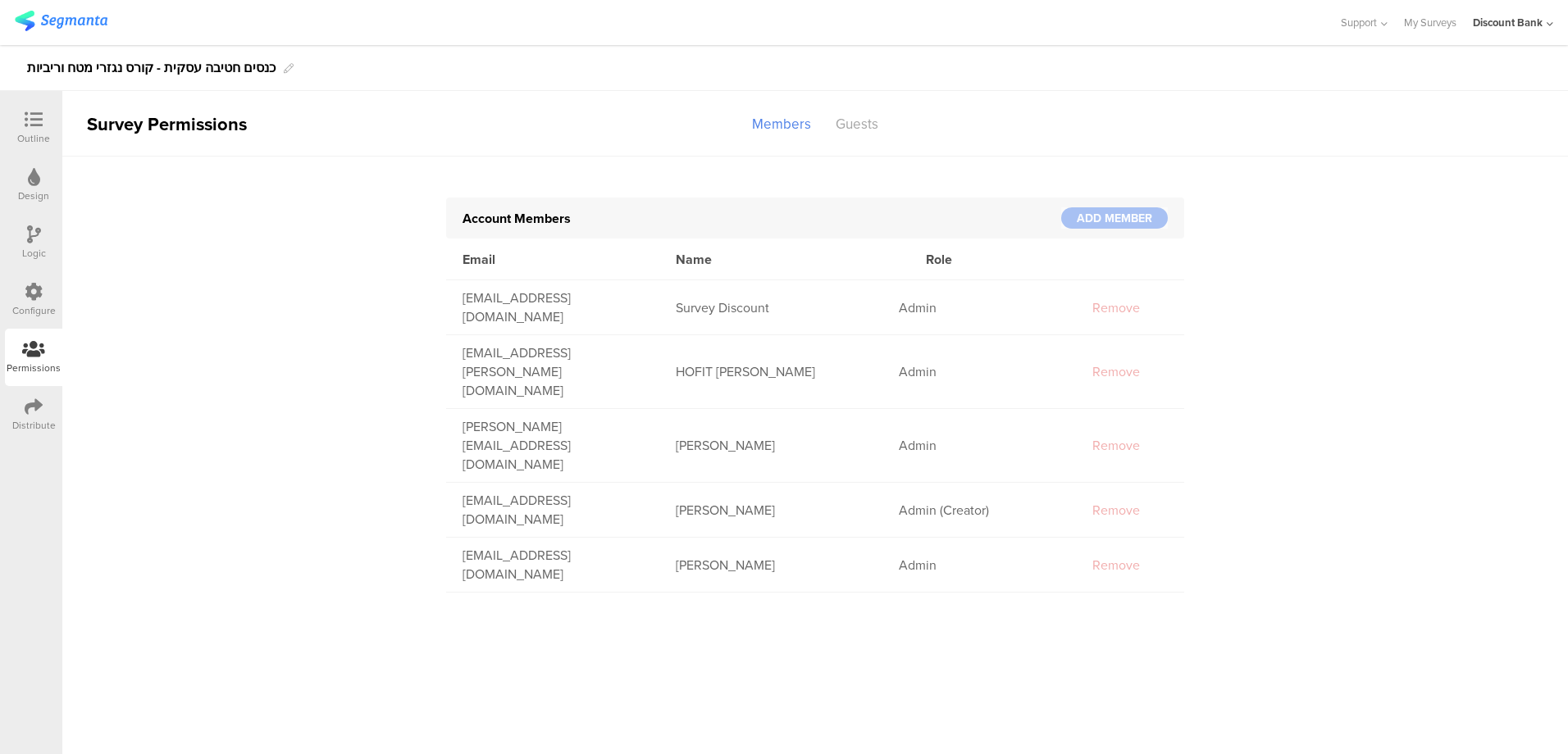
click at [859, 132] on div "Guests" at bounding box center [857, 124] width 67 height 29
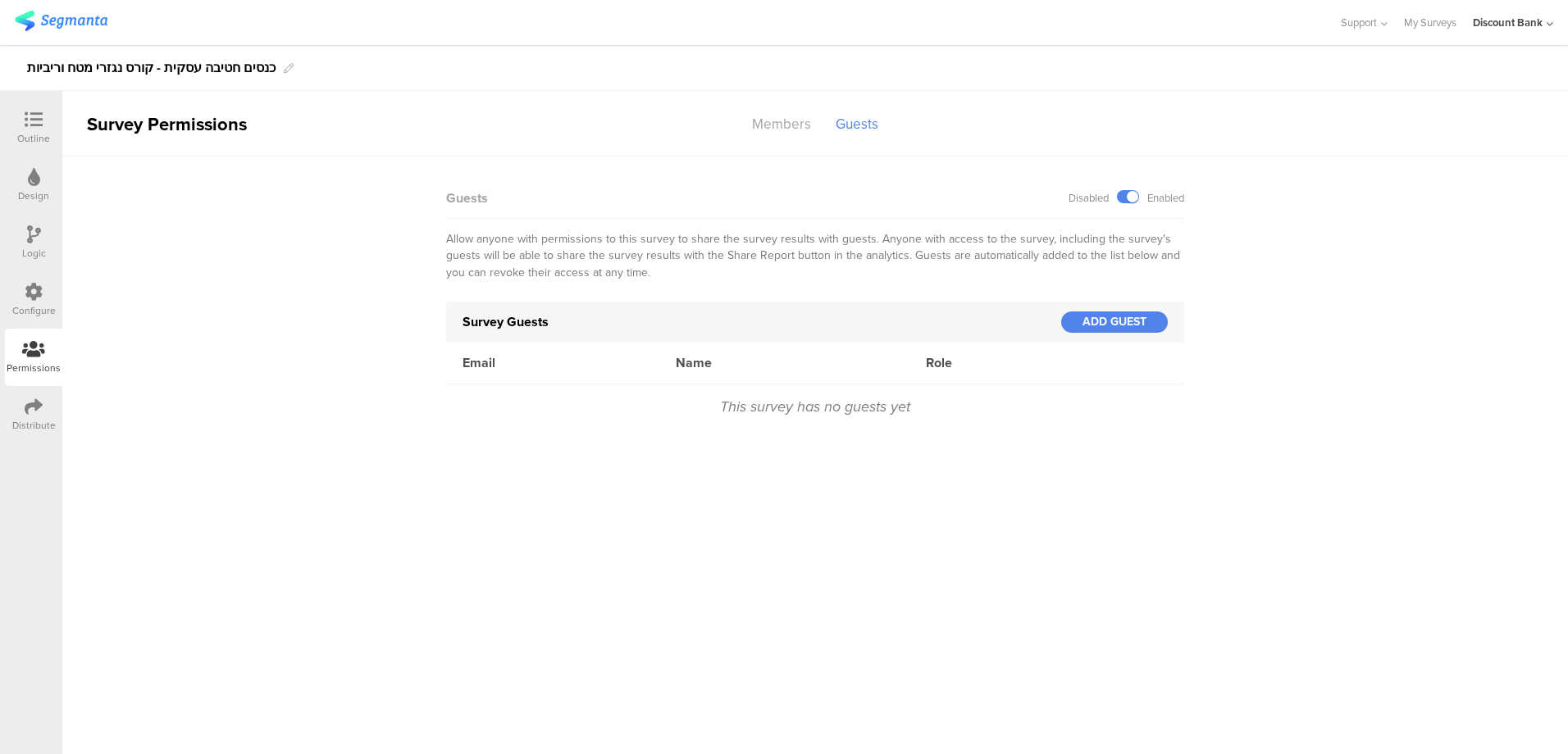
click at [1101, 316] on div "ADD GUEST" at bounding box center [1113, 322] width 106 height 21
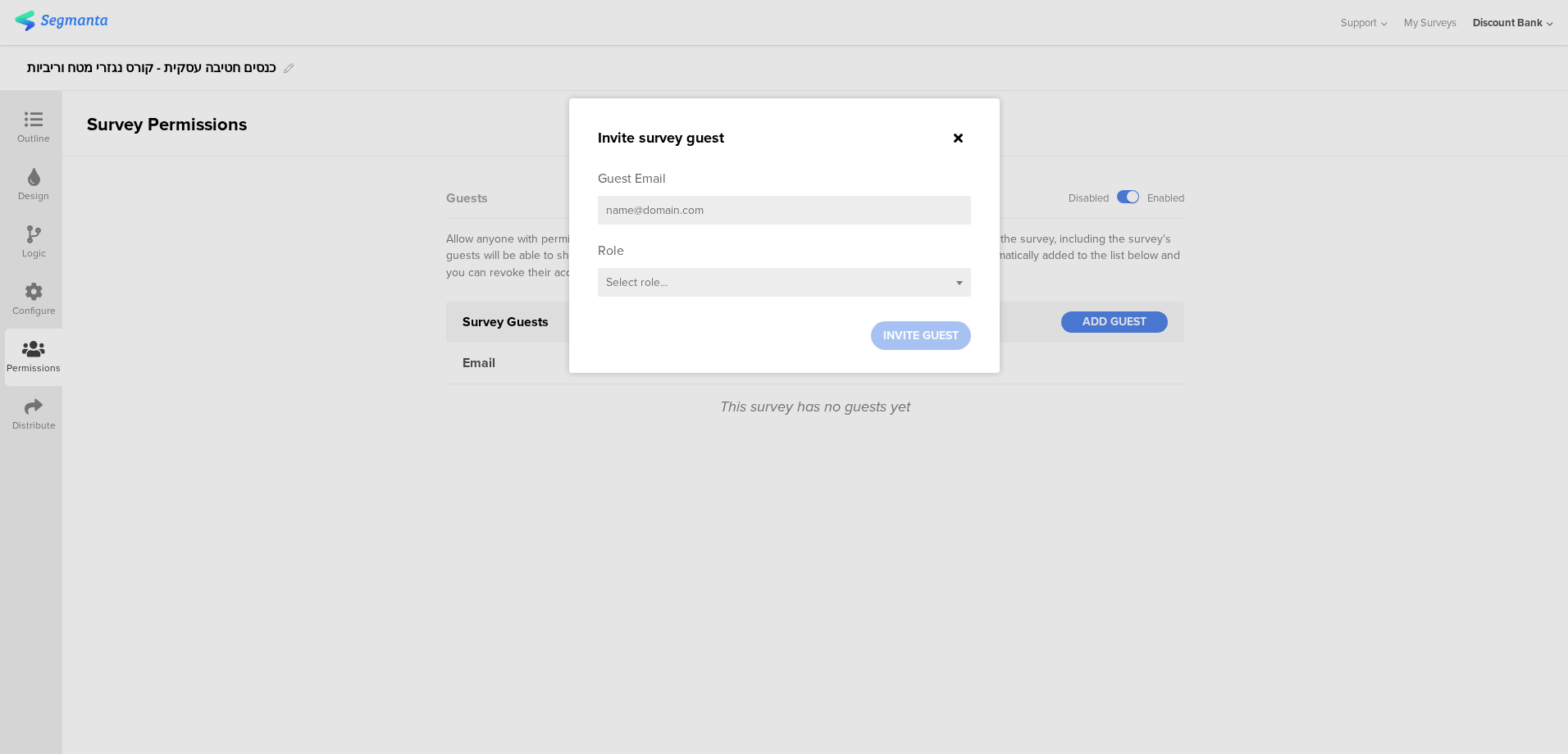
click at [645, 207] on input "email" at bounding box center [784, 211] width 373 height 29
paste input "[EMAIL_ADDRESS][DOMAIN_NAME]"
type input "[EMAIL_ADDRESS][DOMAIN_NAME]"
click at [728, 277] on div "Select role..." at bounding box center [784, 282] width 373 height 29
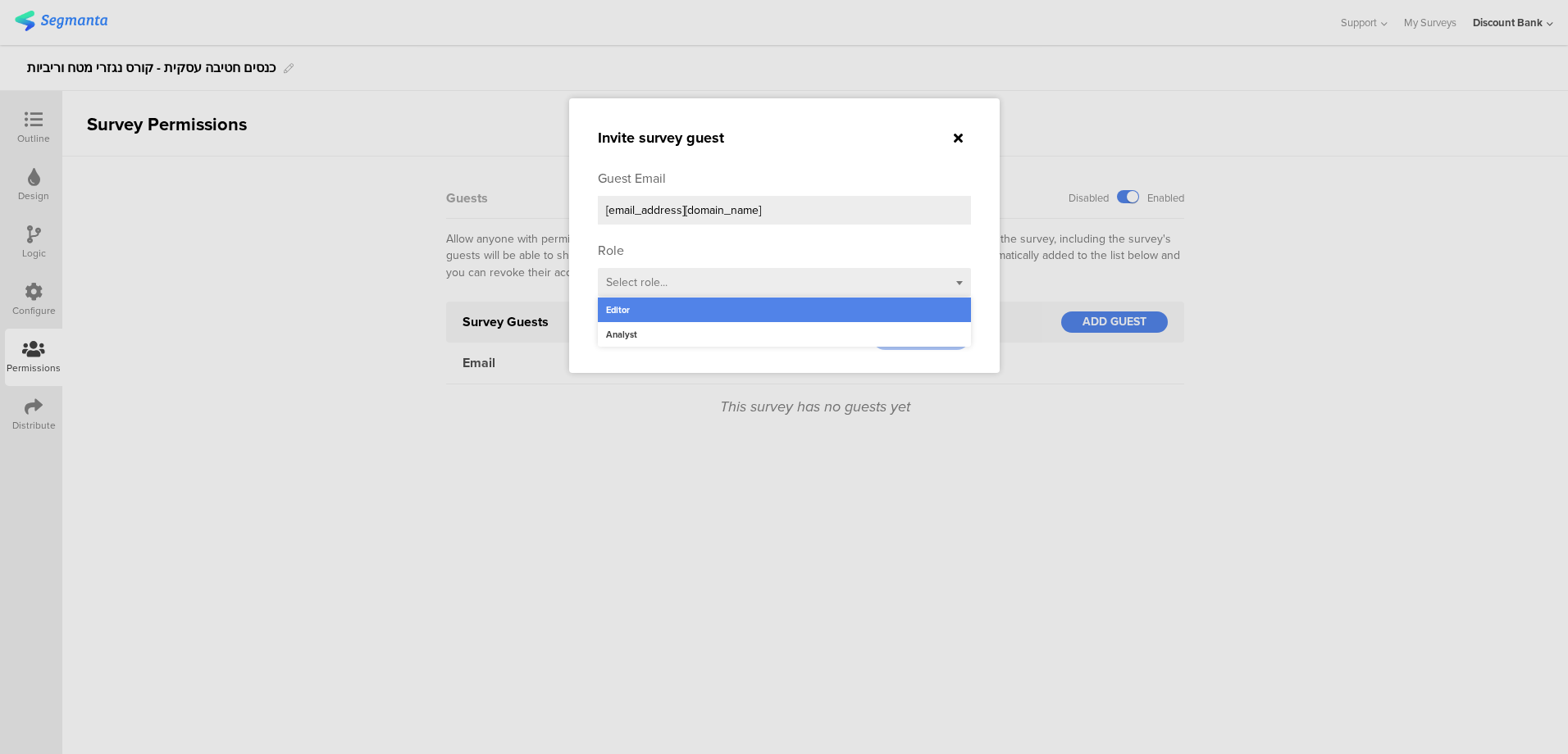
click at [706, 331] on div "Analyst" at bounding box center [784, 335] width 373 height 25
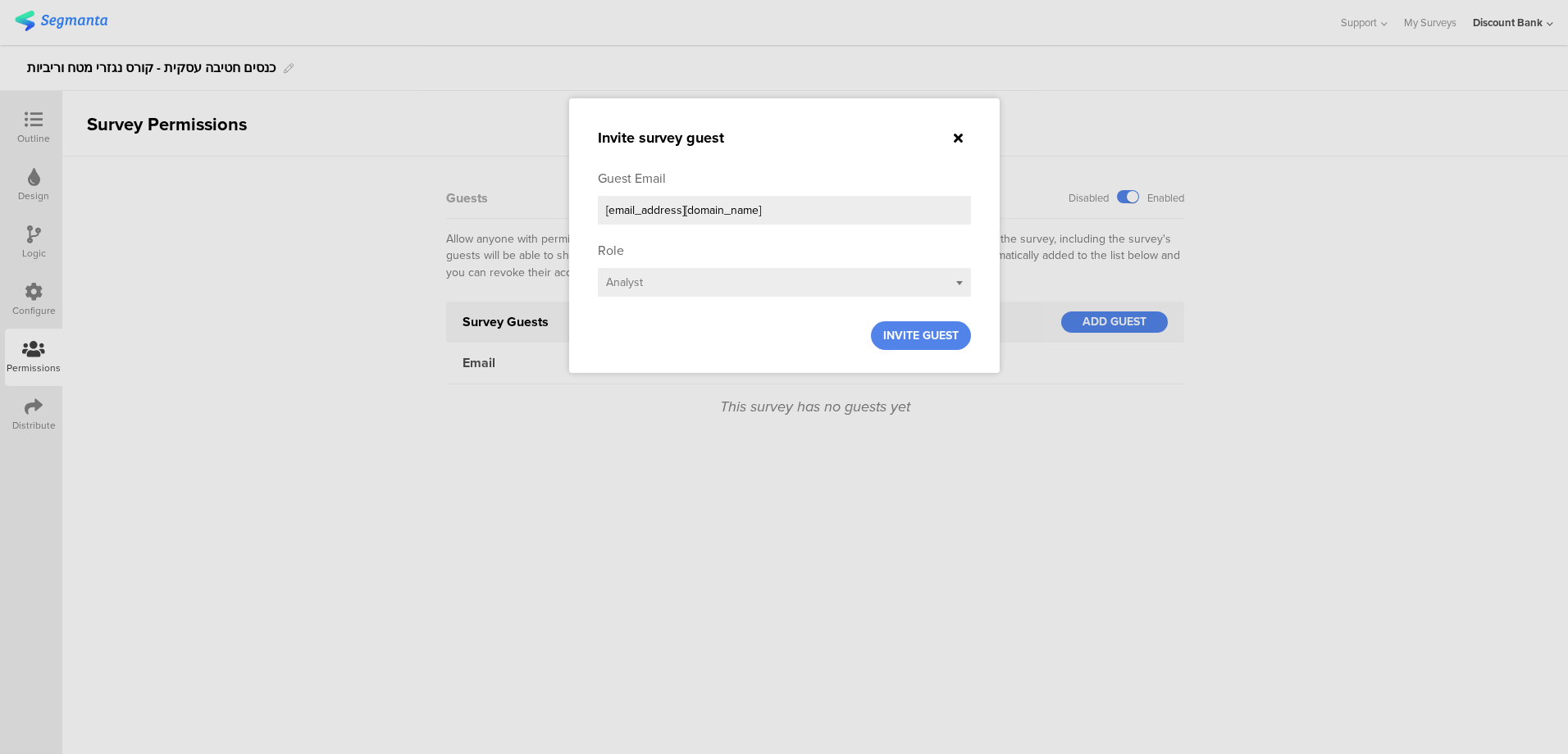
click at [930, 339] on span "INVITE GUEST" at bounding box center [921, 336] width 76 height 17
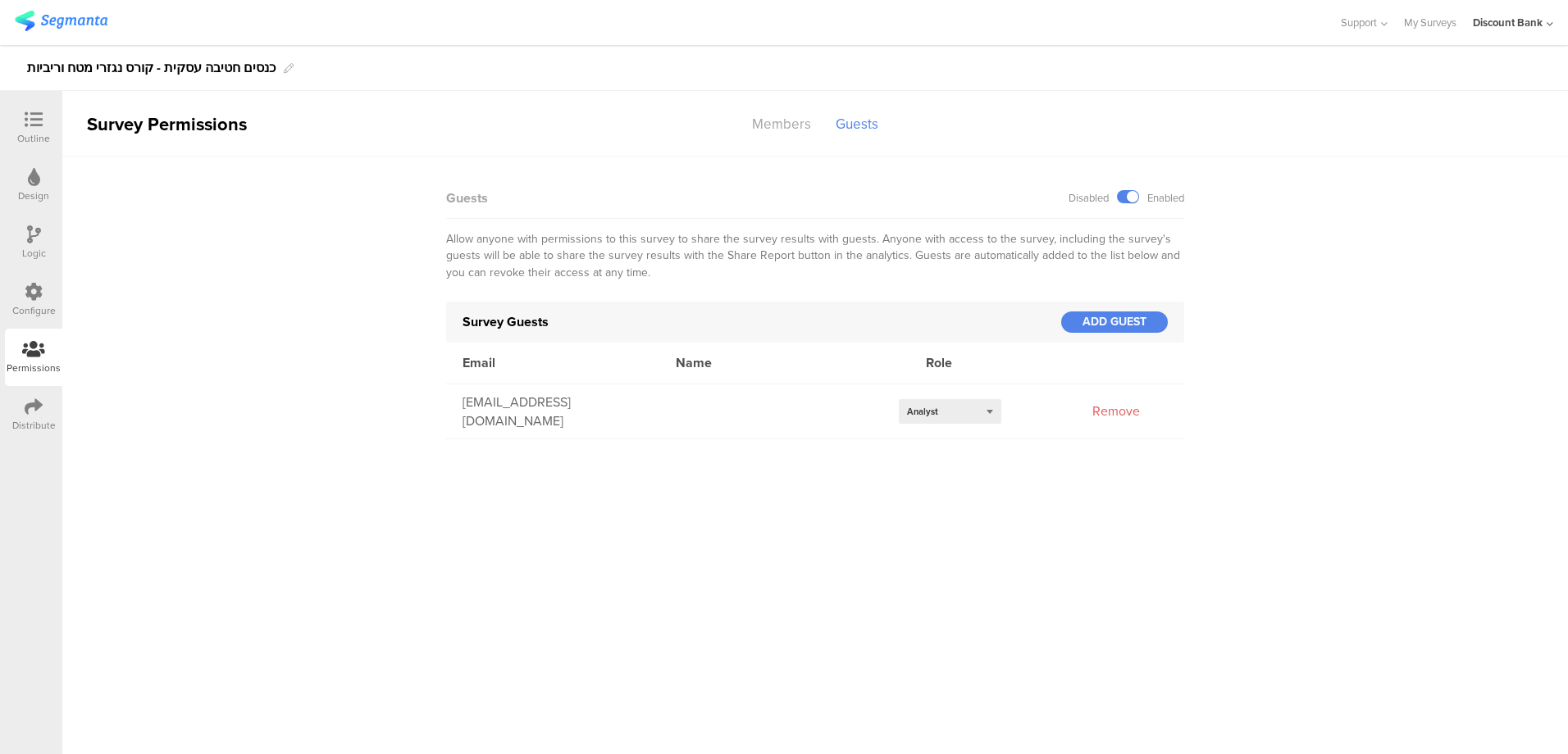
click at [1106, 325] on div "ADD GUEST" at bounding box center [1113, 322] width 106 height 21
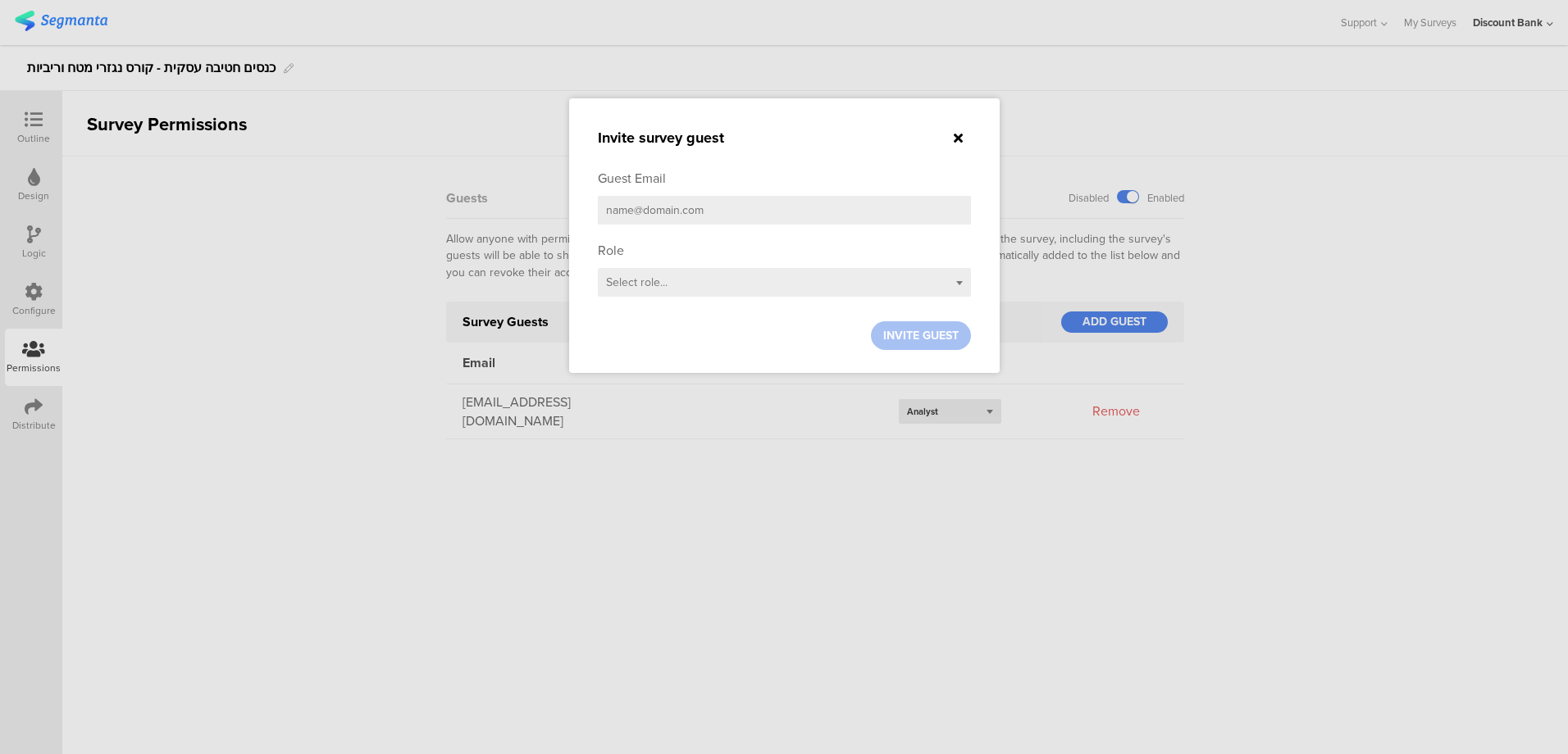
click at [706, 214] on input "email" at bounding box center [784, 211] width 373 height 29
paste input "[EMAIL_ADDRESS][PERSON_NAME][DOMAIN_NAME]"
type input "[EMAIL_ADDRESS][PERSON_NAME][DOMAIN_NAME]"
click at [704, 274] on div "Select role..." at bounding box center [784, 282] width 373 height 29
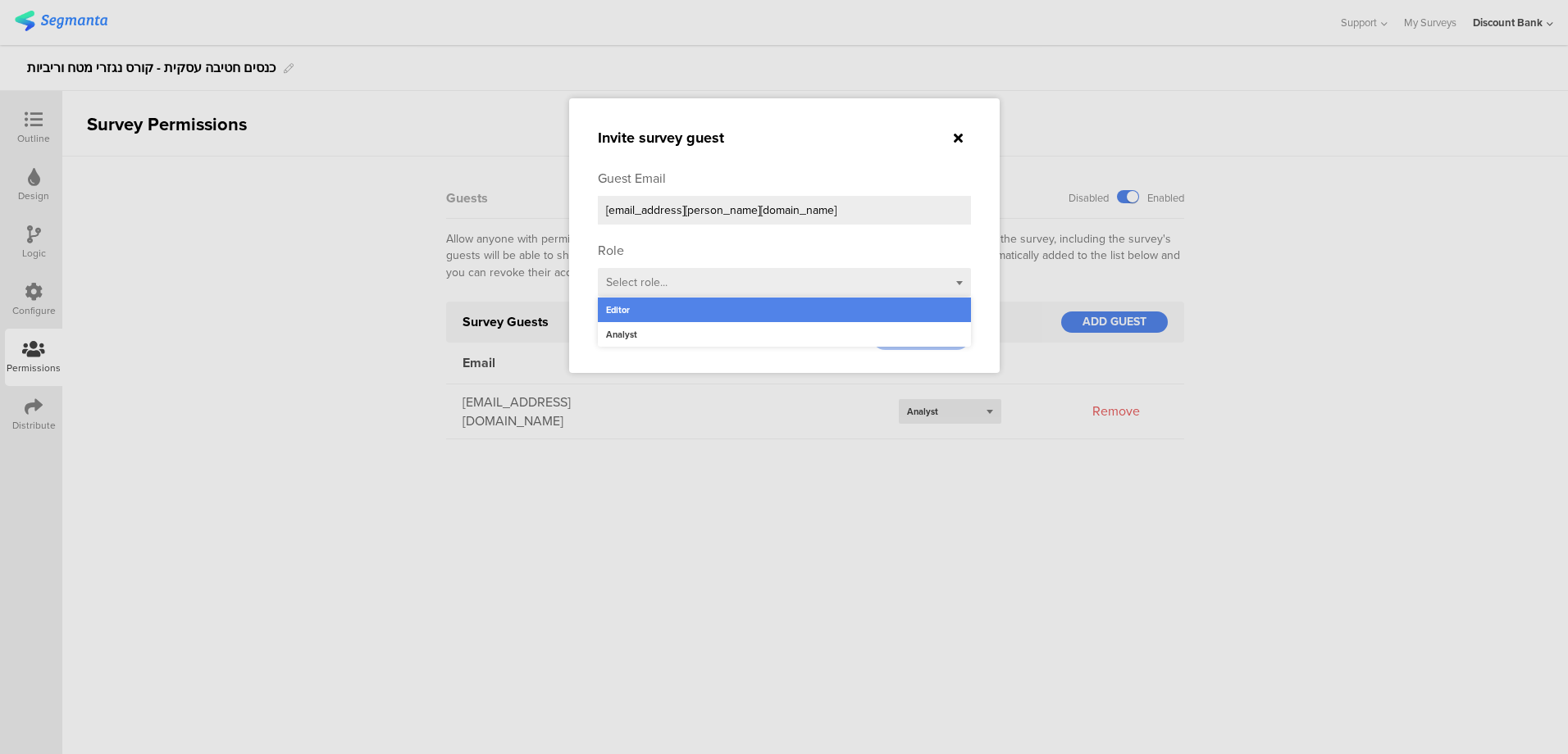
click at [701, 341] on div "Analyst" at bounding box center [784, 335] width 373 height 25
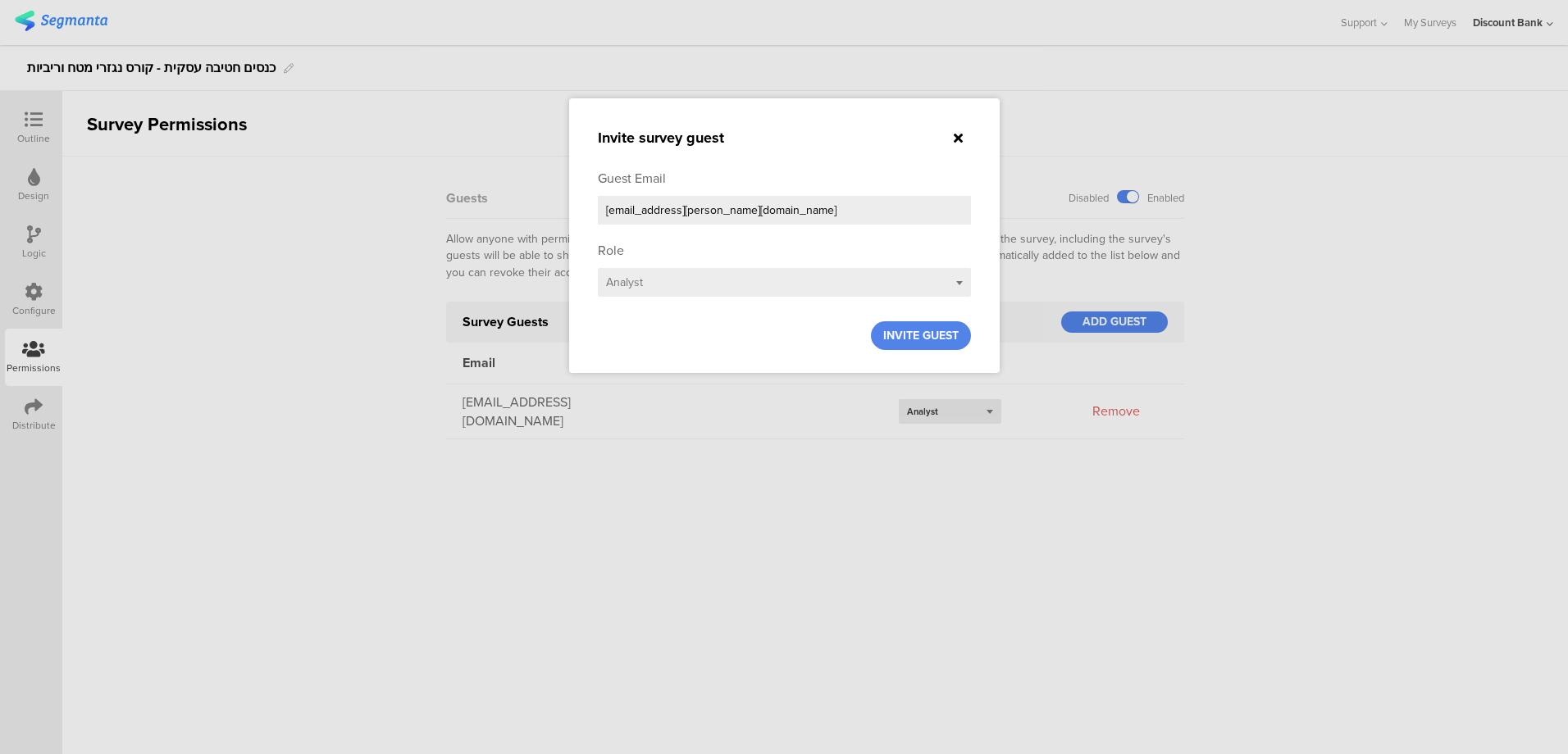
click at [907, 340] on span "INVITE GUEST" at bounding box center [921, 336] width 76 height 17
